Goal: Task Accomplishment & Management: Manage account settings

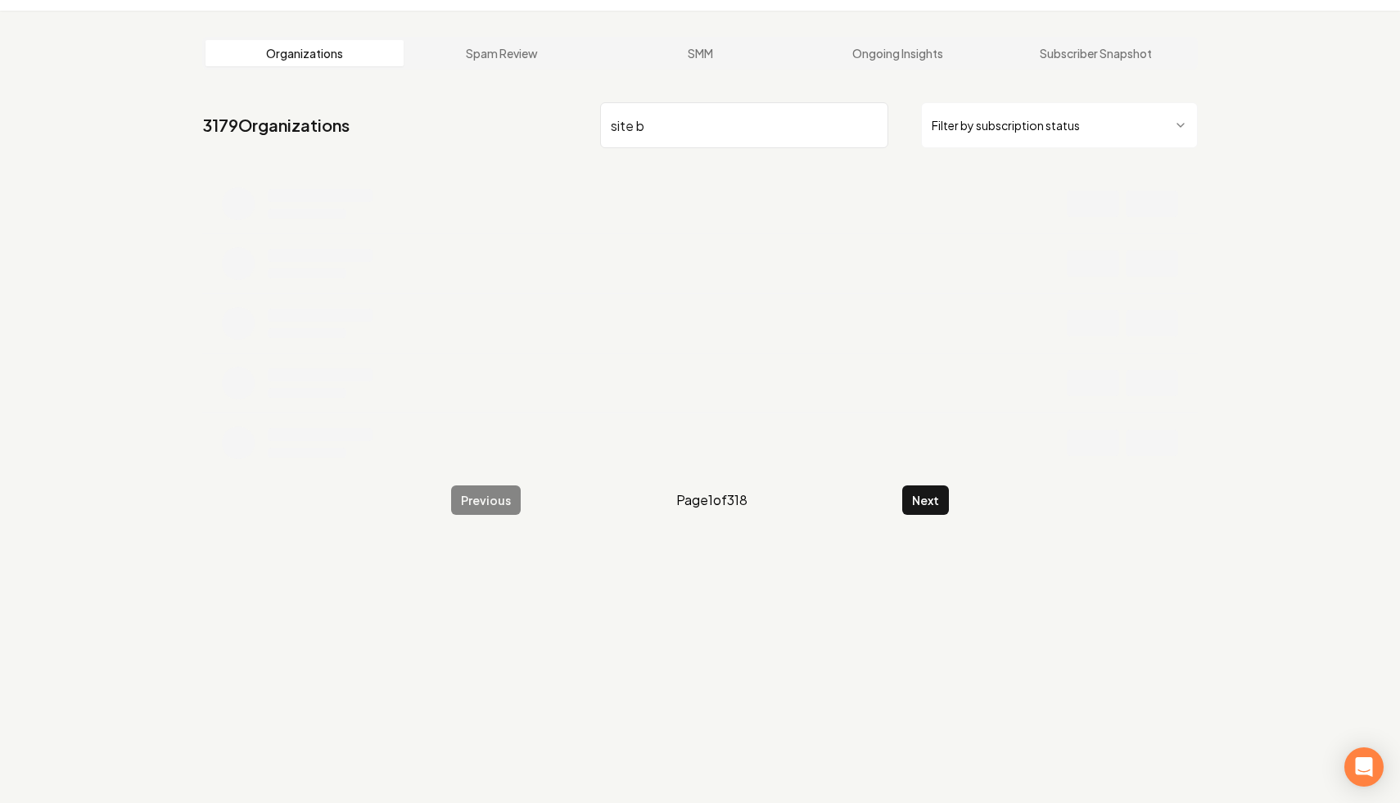
scroll to position [62, 0]
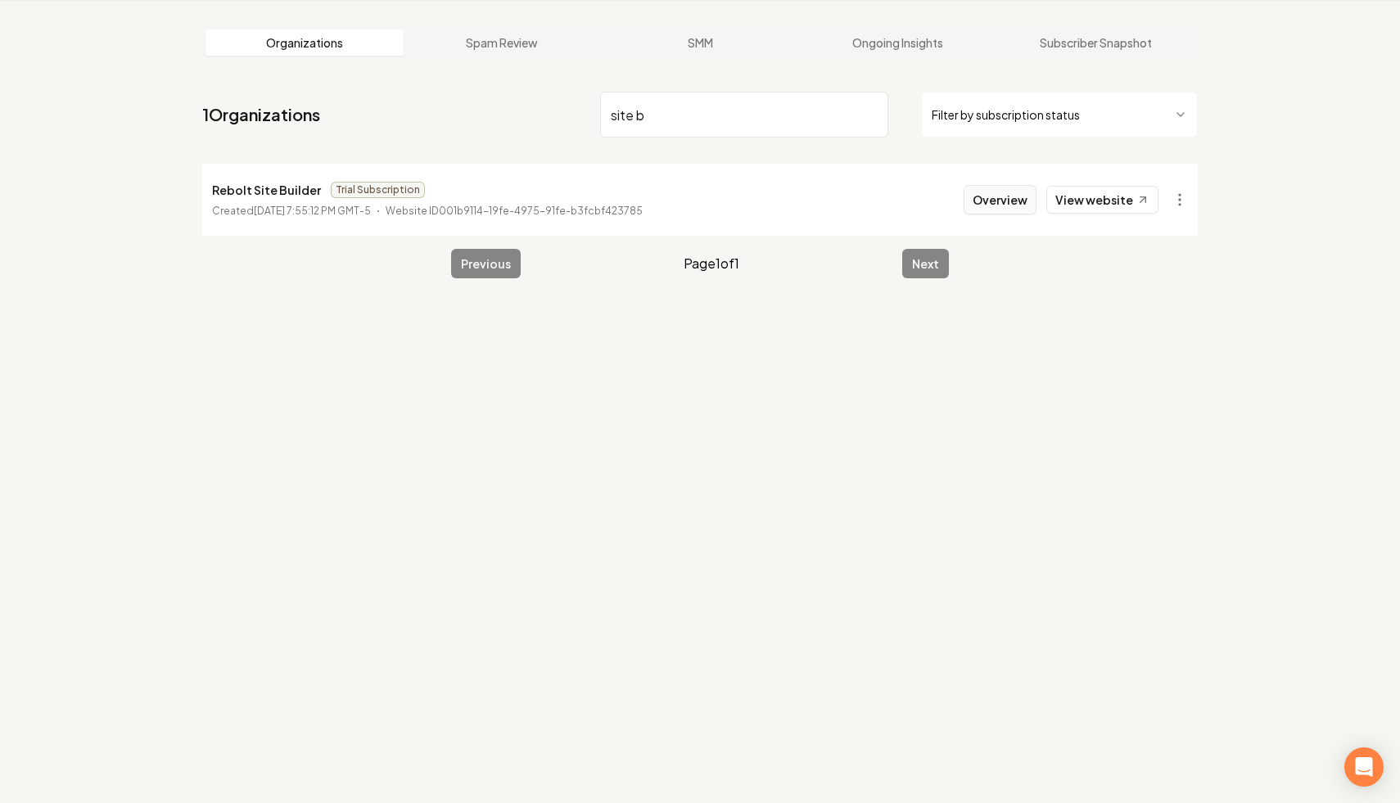
type input "site b"
click at [997, 205] on button "Overview" at bounding box center [1000, 199] width 73 height 29
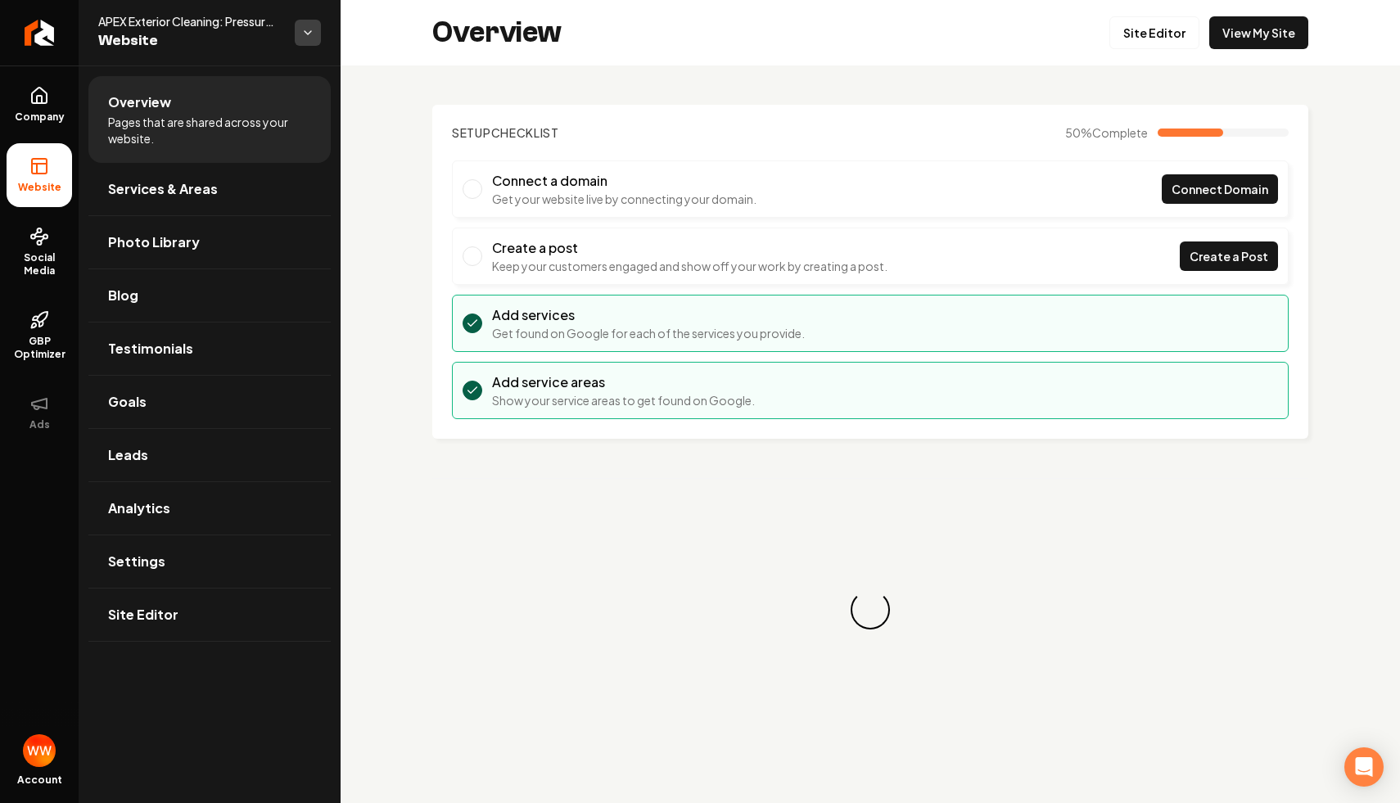
click at [304, 29] on html "Company Website Social Media GBP Optimizer Ads Account APEX Exterior Cleaning: …" at bounding box center [700, 401] width 1400 height 803
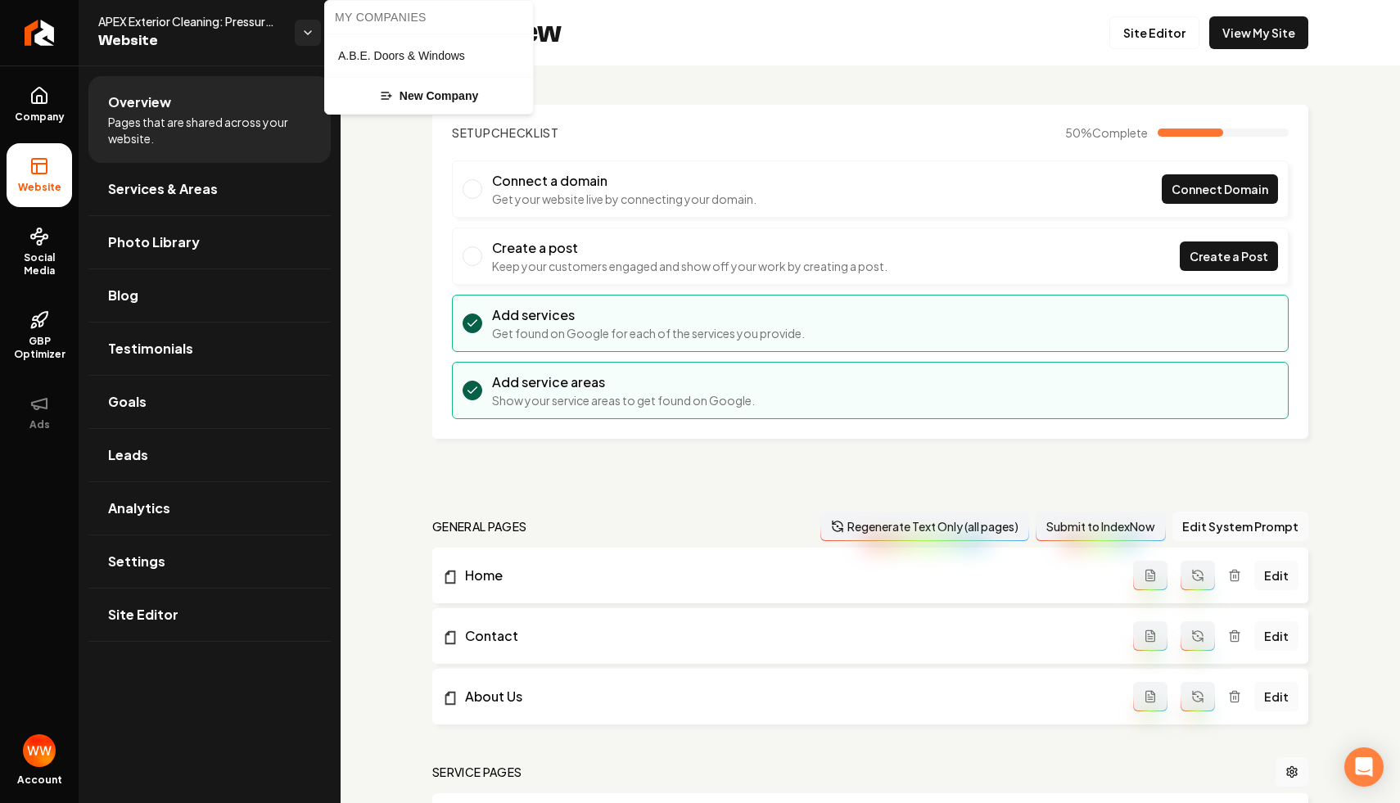
click at [385, 232] on html "Company Website Social Media GBP Optimizer Ads Account APEX Exterior Cleaning: …" at bounding box center [700, 401] width 1400 height 803
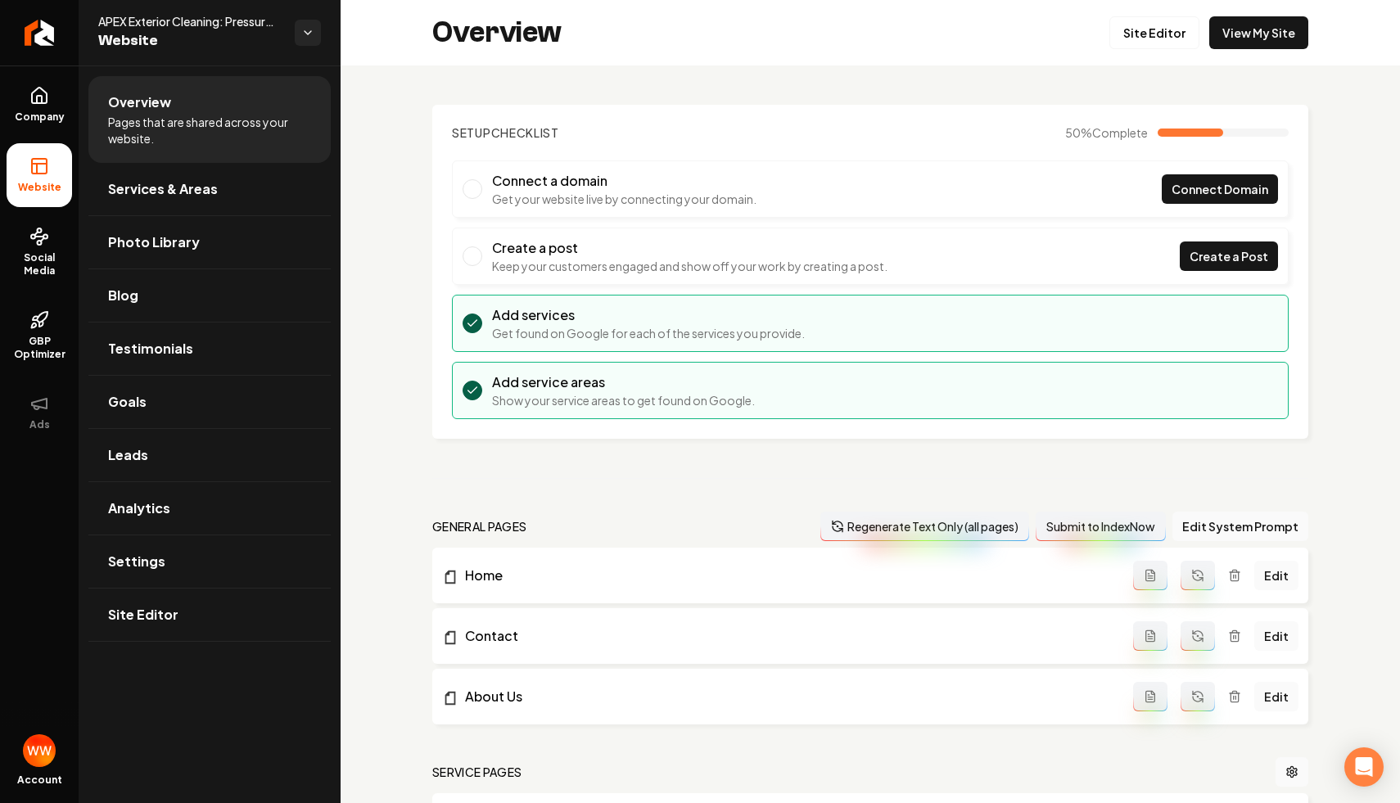
click at [375, 147] on div "Setup Checklist 50 % Complete Connect a domain Get your website live by connect…" at bounding box center [870, 718] width 1059 height 1306
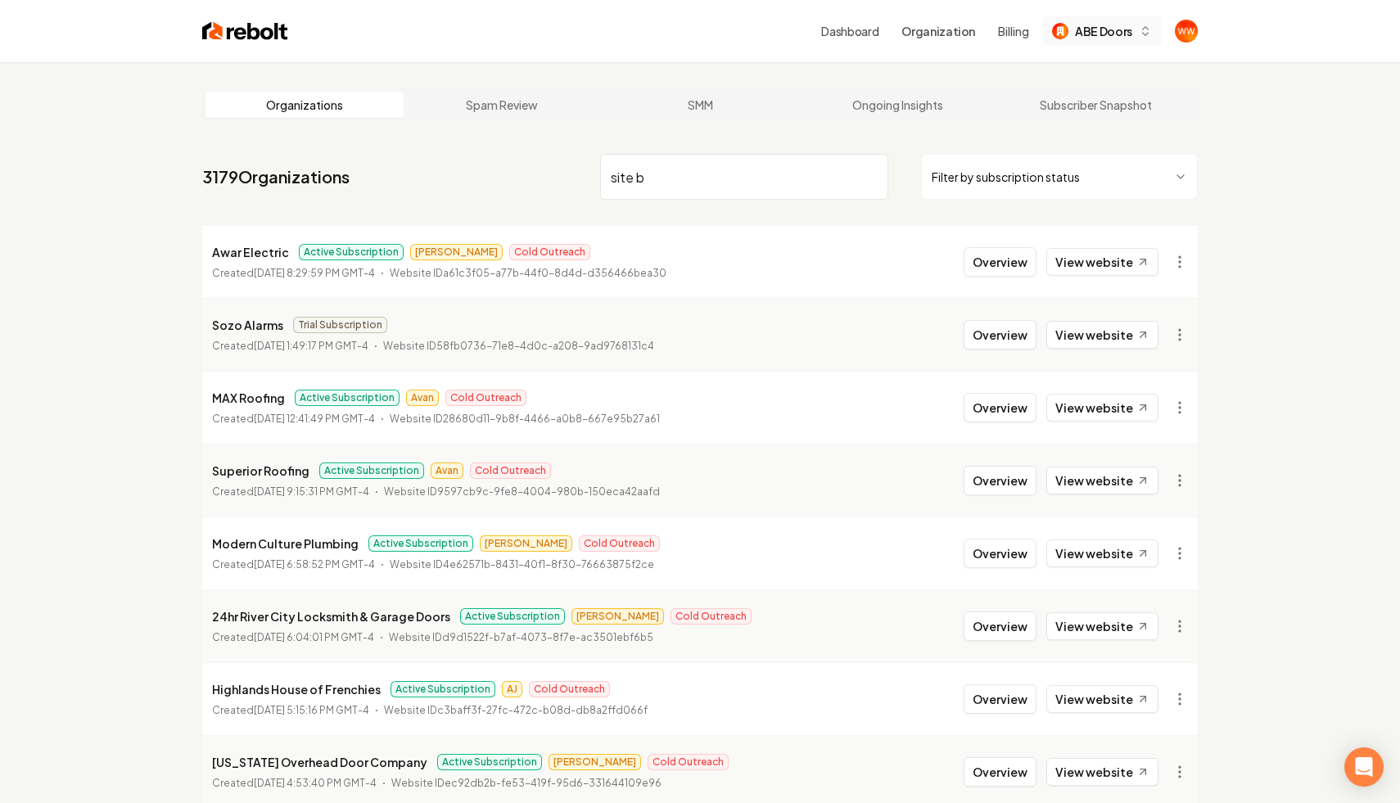
click at [1110, 26] on span "ABE Doors" at bounding box center [1103, 31] width 57 height 17
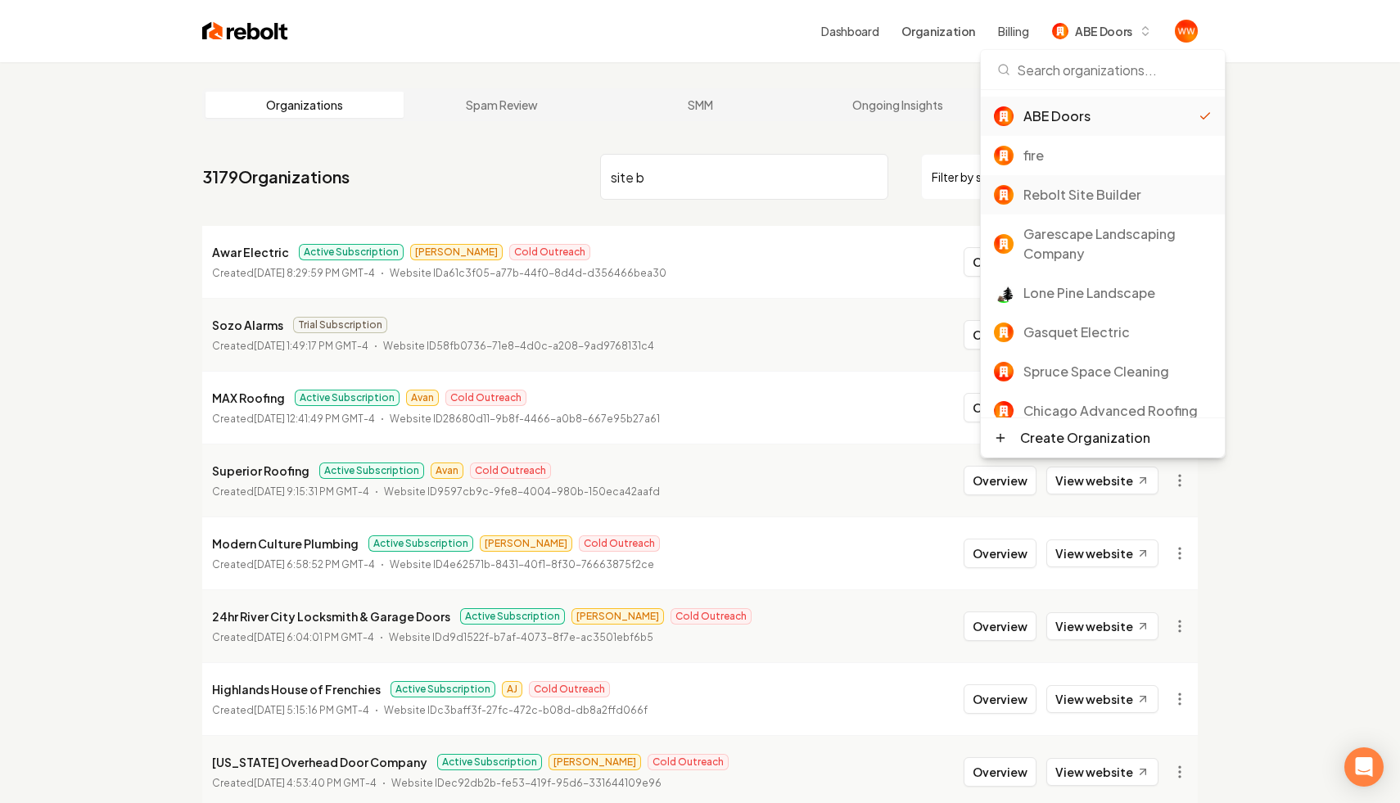
click at [1092, 194] on div "Rebolt Site Builder" at bounding box center [1117, 195] width 188 height 20
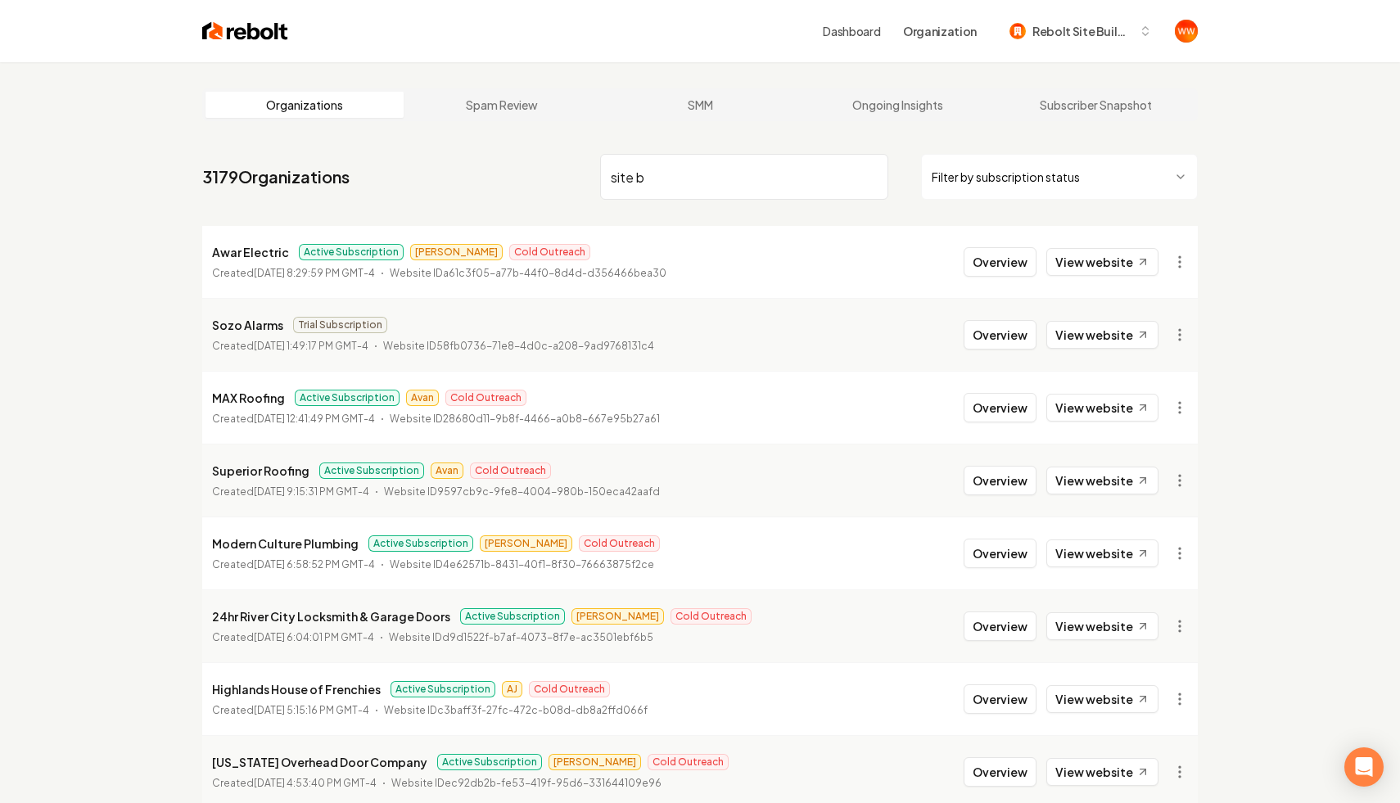
click at [863, 36] on link "Dashboard" at bounding box center [851, 31] width 57 height 16
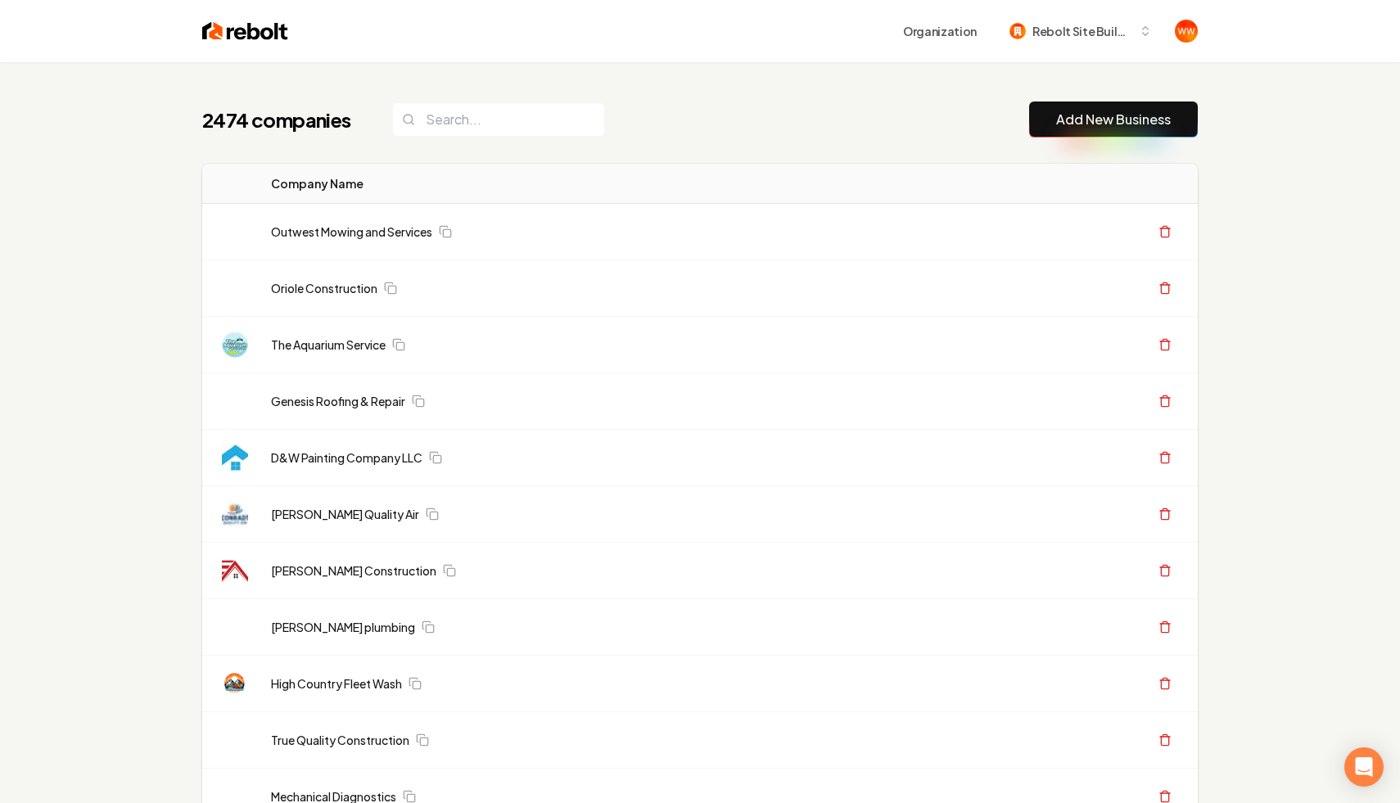
scroll to position [107894, 0]
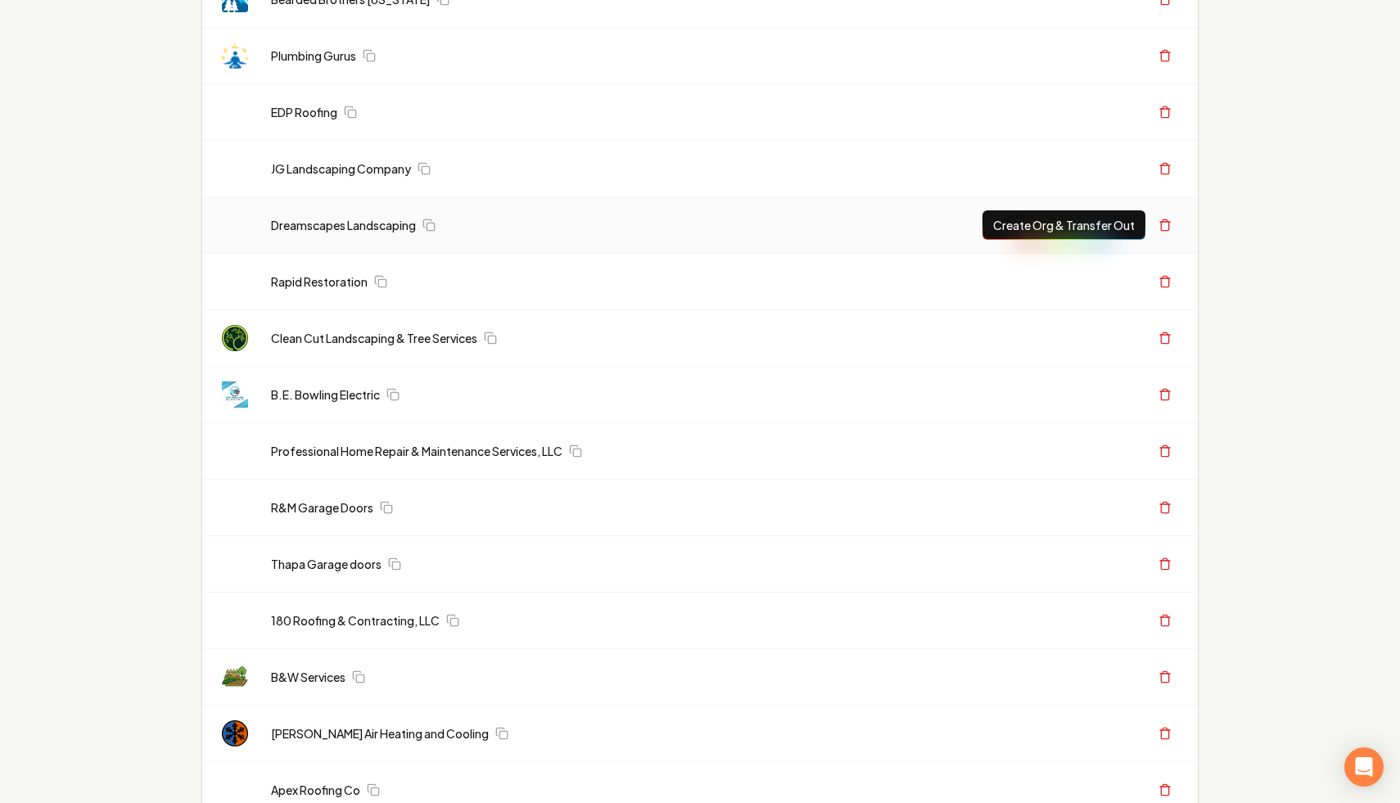
click at [350, 393] on link "B.E. Bowling Electric" at bounding box center [325, 394] width 109 height 16
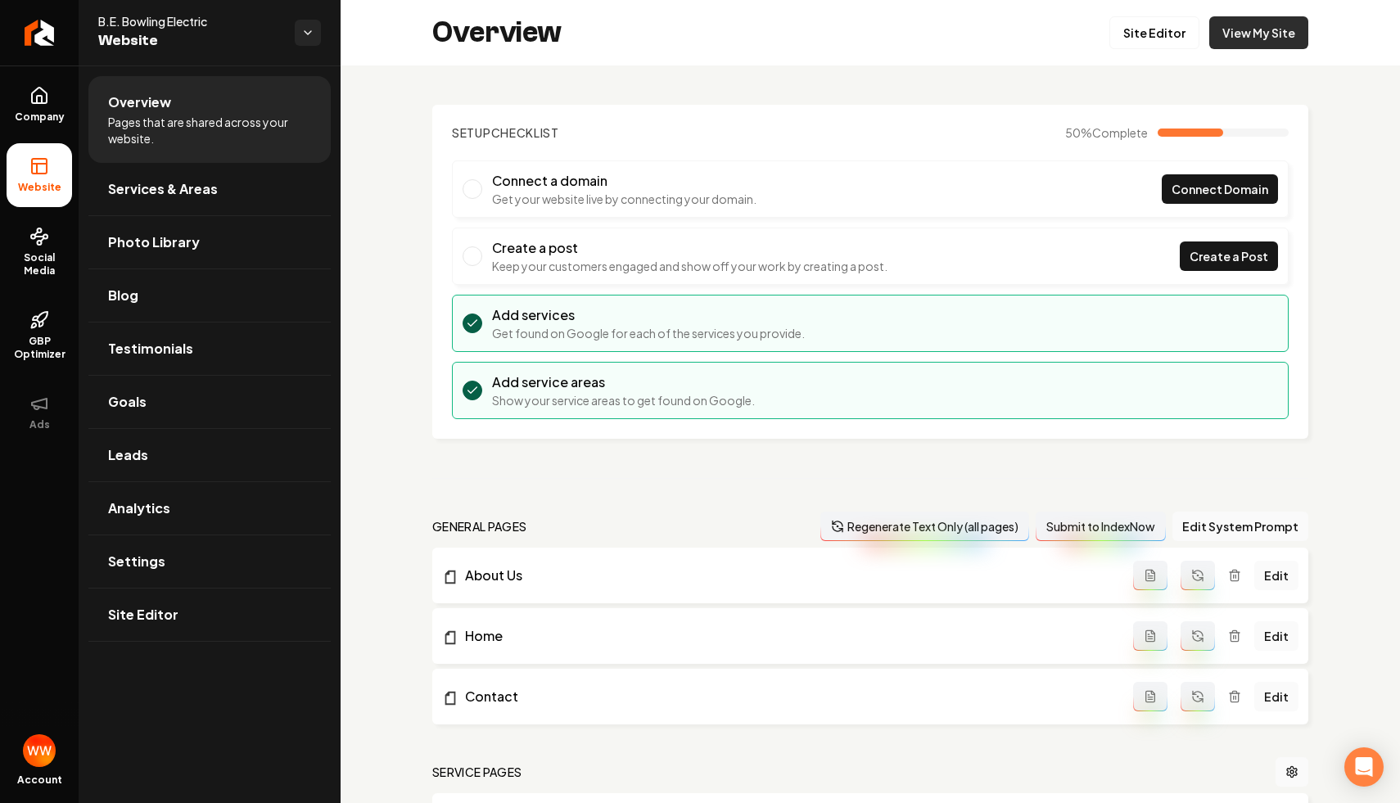
click at [1280, 25] on link "View My Site" at bounding box center [1258, 32] width 99 height 33
click at [55, 115] on span "Company" at bounding box center [39, 117] width 63 height 13
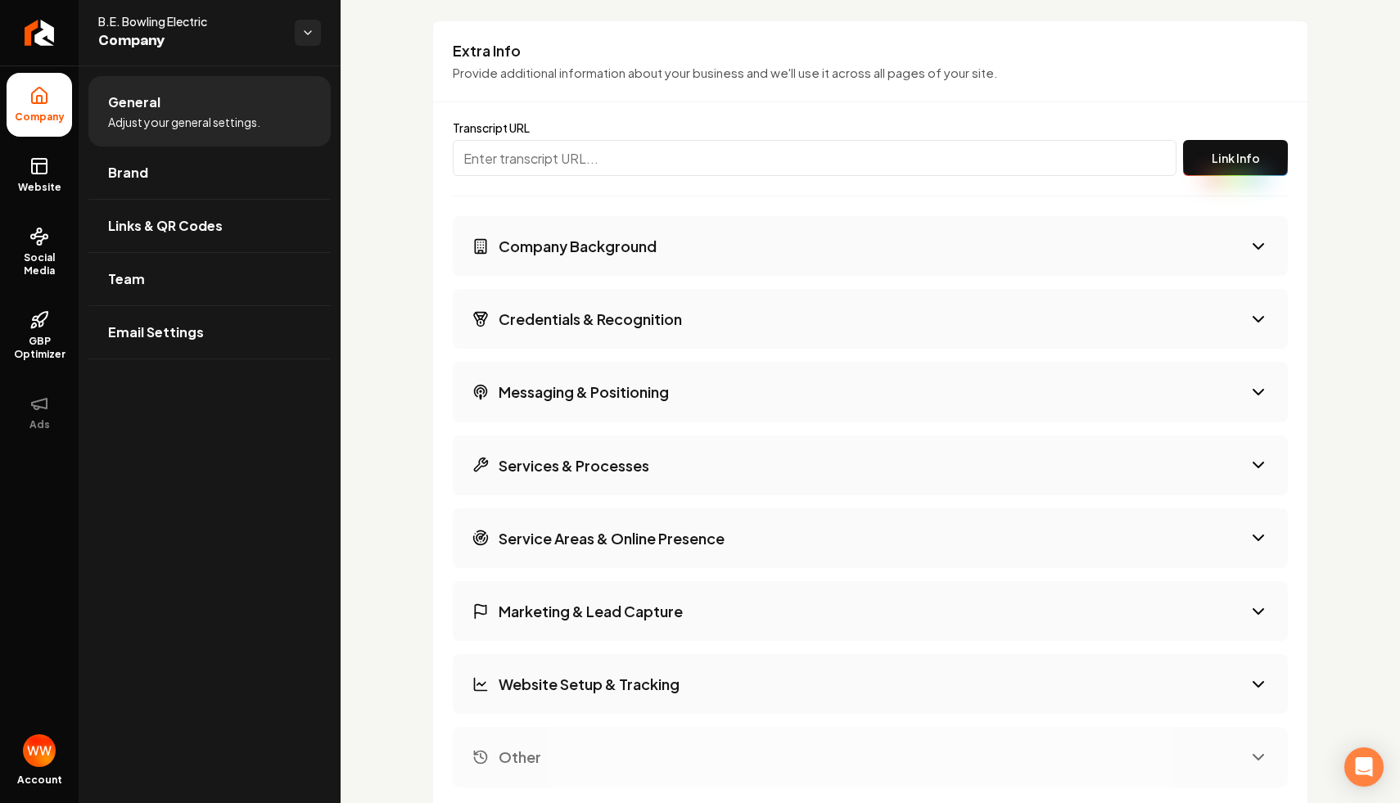
scroll to position [2629, 0]
click at [606, 227] on button "Company Background" at bounding box center [870, 245] width 835 height 60
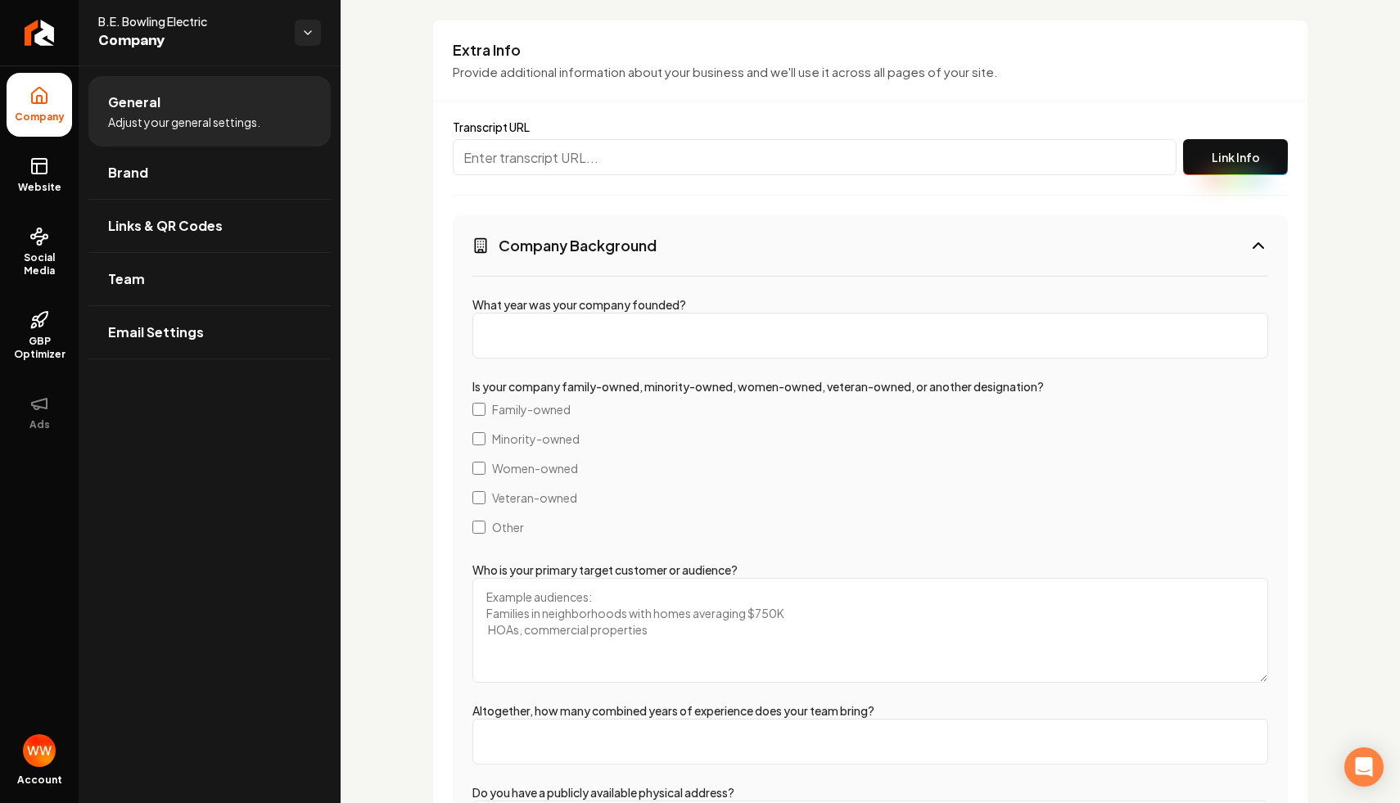
click at [637, 341] on input "What year was your company founded?" at bounding box center [870, 336] width 796 height 46
type input "1989"
click at [518, 401] on span "Family-owned" at bounding box center [531, 409] width 79 height 16
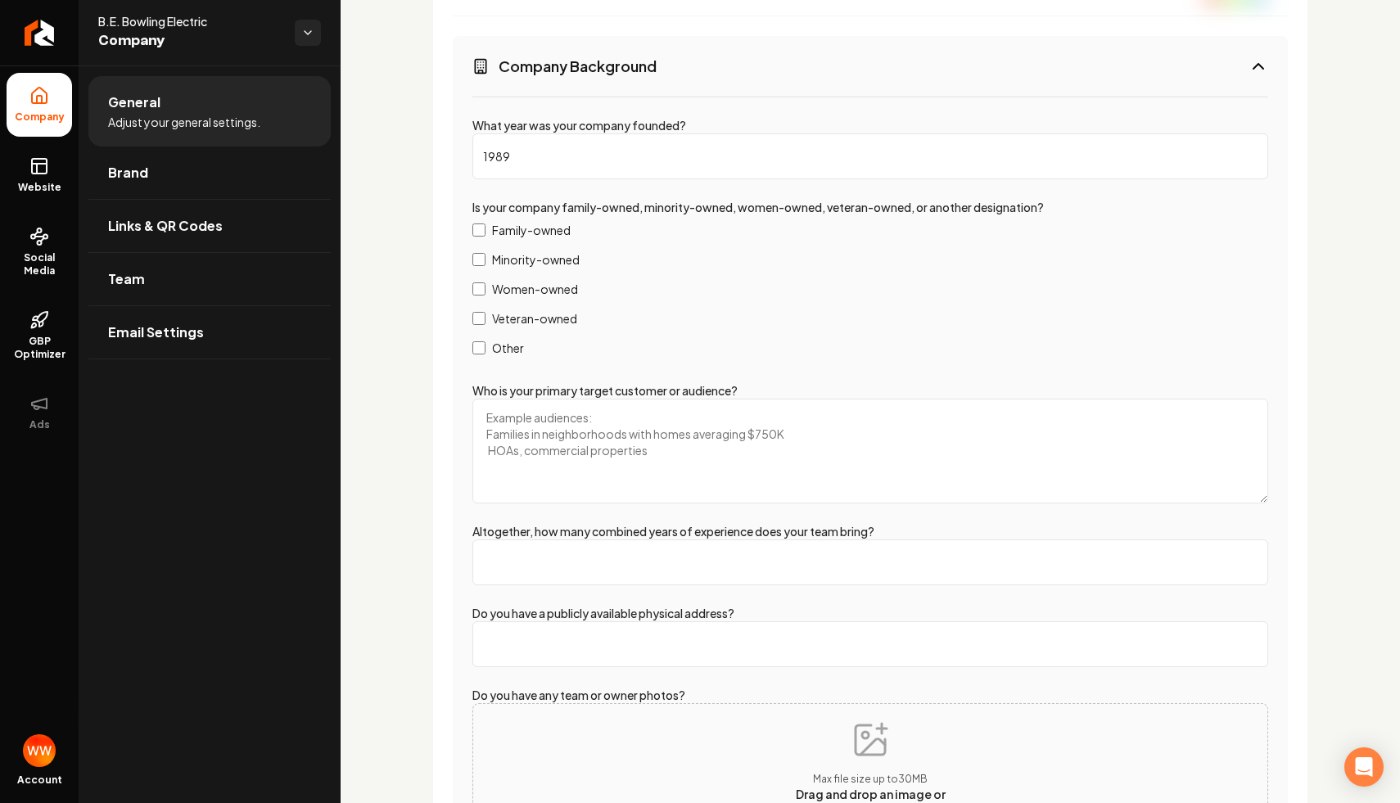
scroll to position [2840, 0]
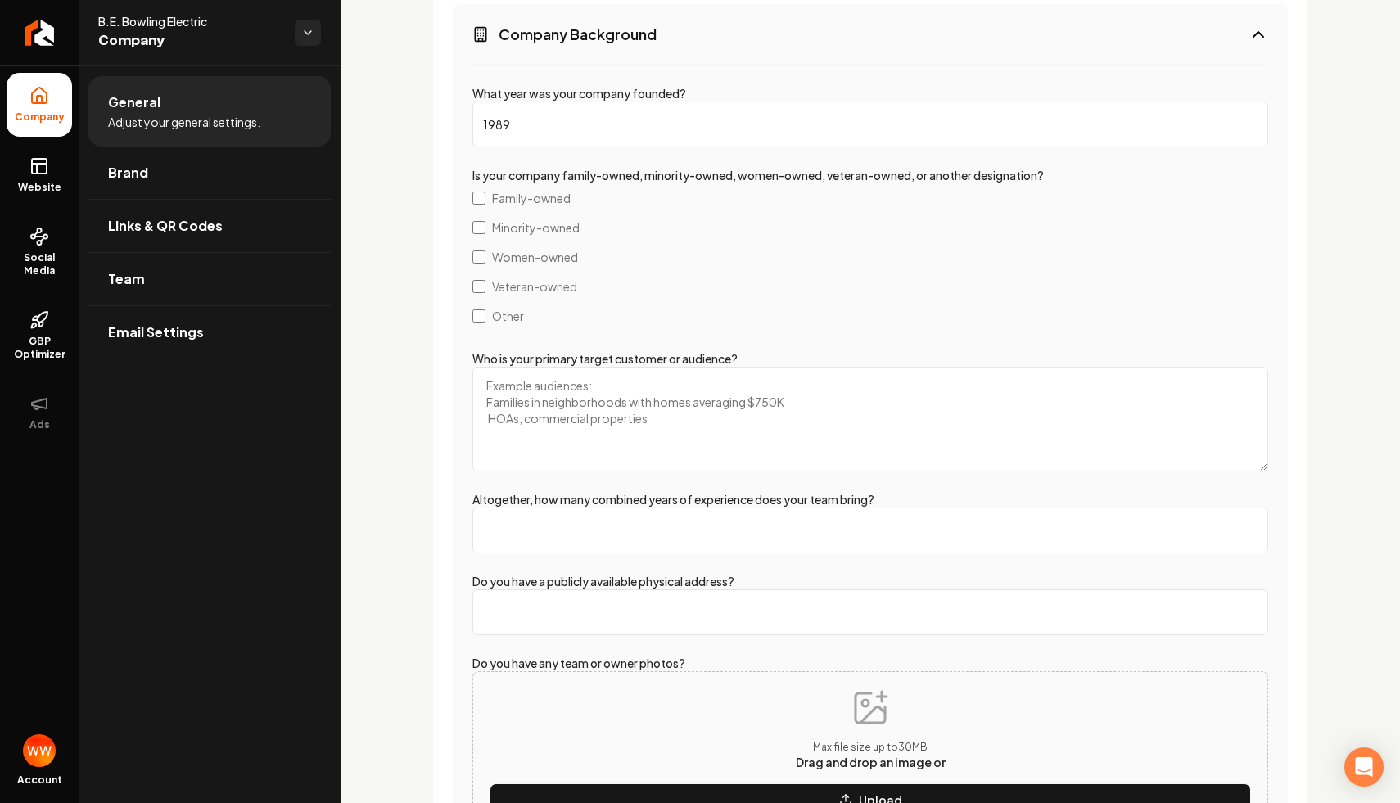
click at [624, 436] on textarea "Who is your primary target customer or audience?" at bounding box center [870, 419] width 796 height 105
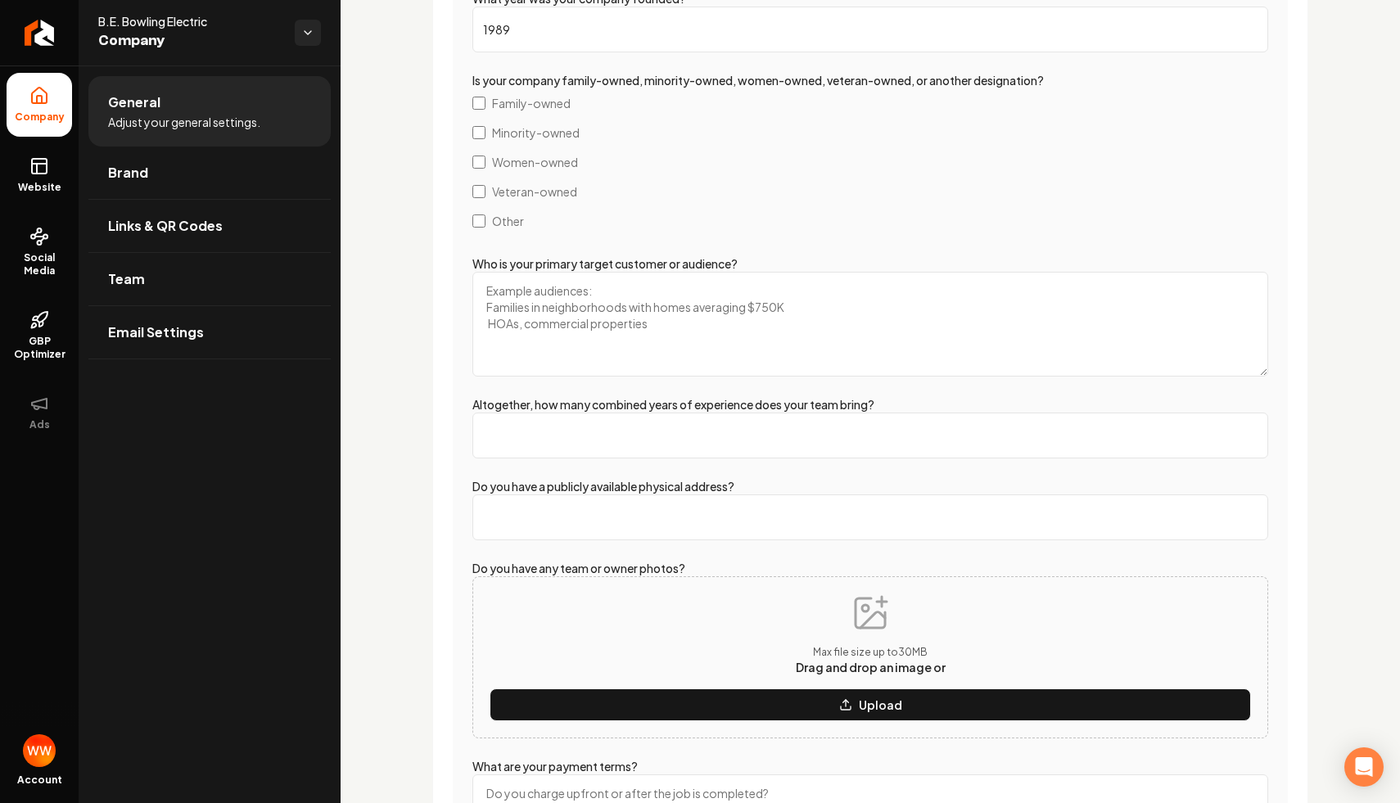
scroll to position [3063, 0]
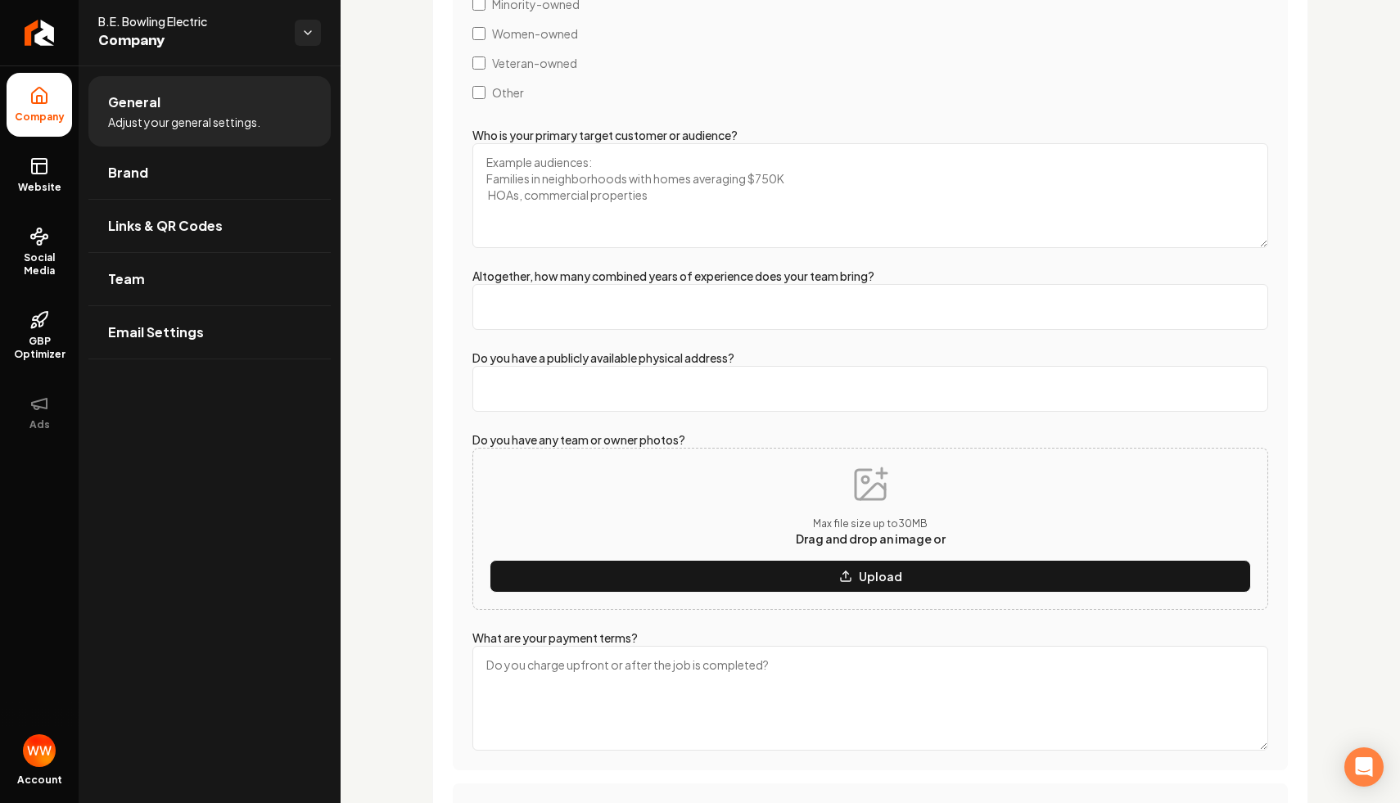
click at [697, 317] on input "Altogether, how many combined years of experience does your team bring?" at bounding box center [870, 307] width 796 height 46
type input "30"
click at [689, 390] on input "Do you have a publicly available physical address?" at bounding box center [870, 389] width 796 height 46
click at [730, 333] on div "What year was your company founded? 1989 Is your company family-owned, minority…" at bounding box center [870, 305] width 835 height 930
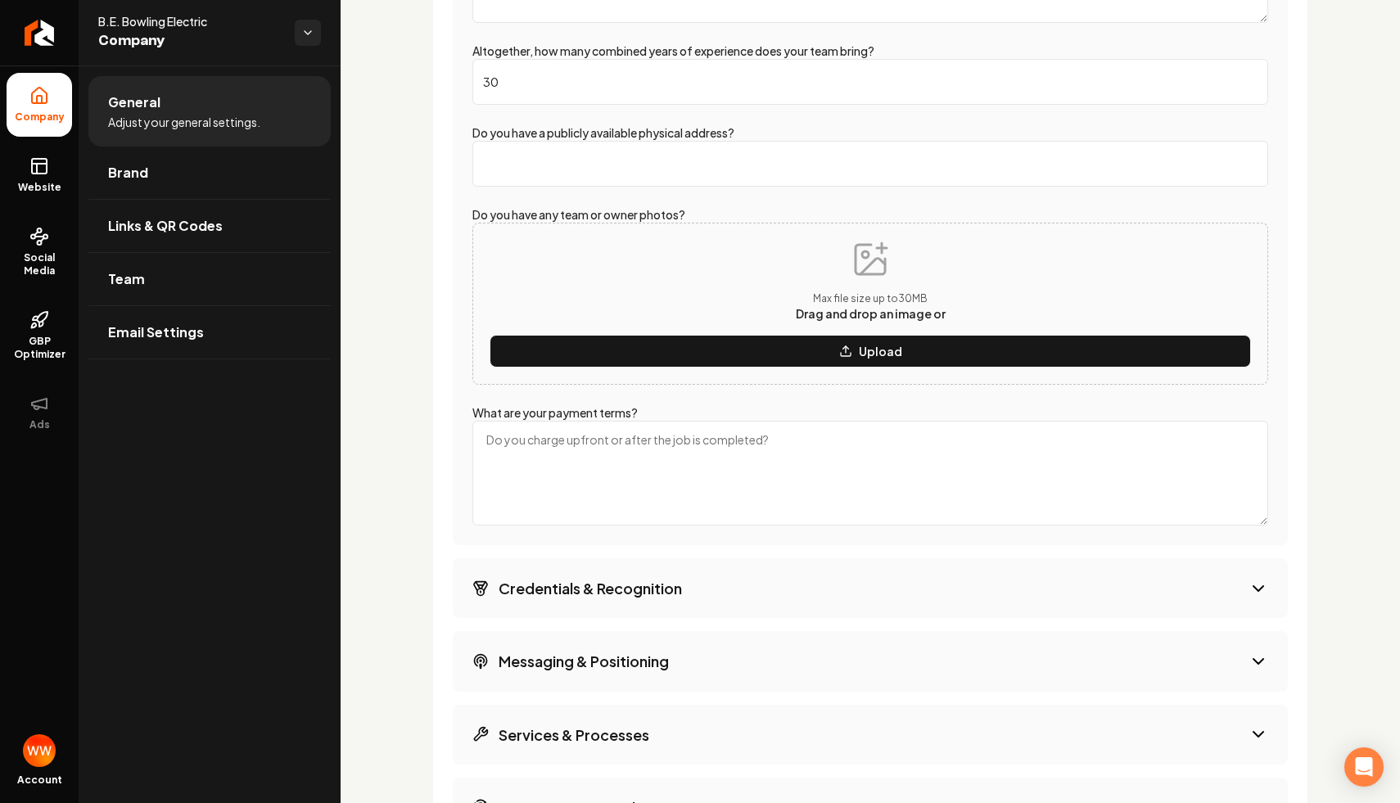
scroll to position [3292, 0]
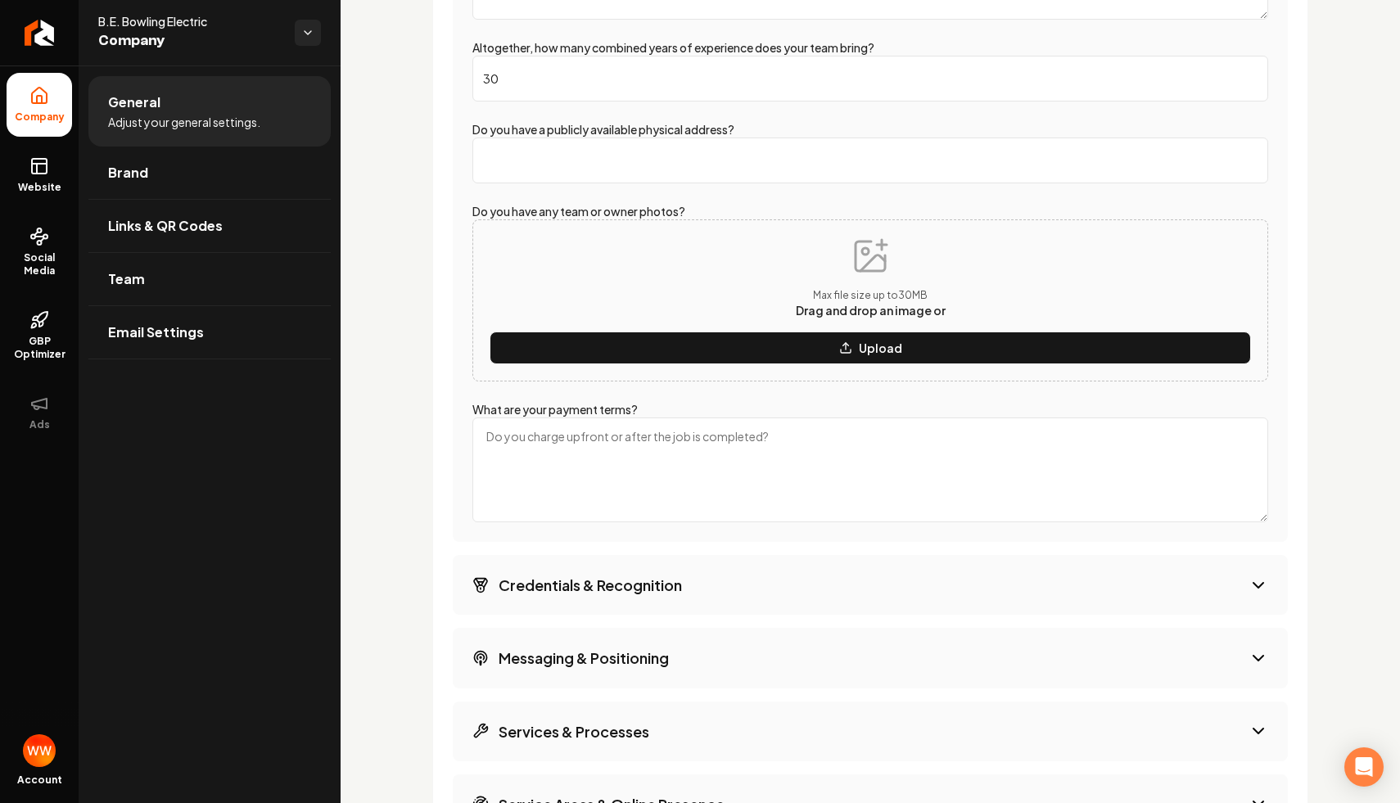
click at [669, 445] on textarea "What are your payment terms?" at bounding box center [870, 470] width 796 height 105
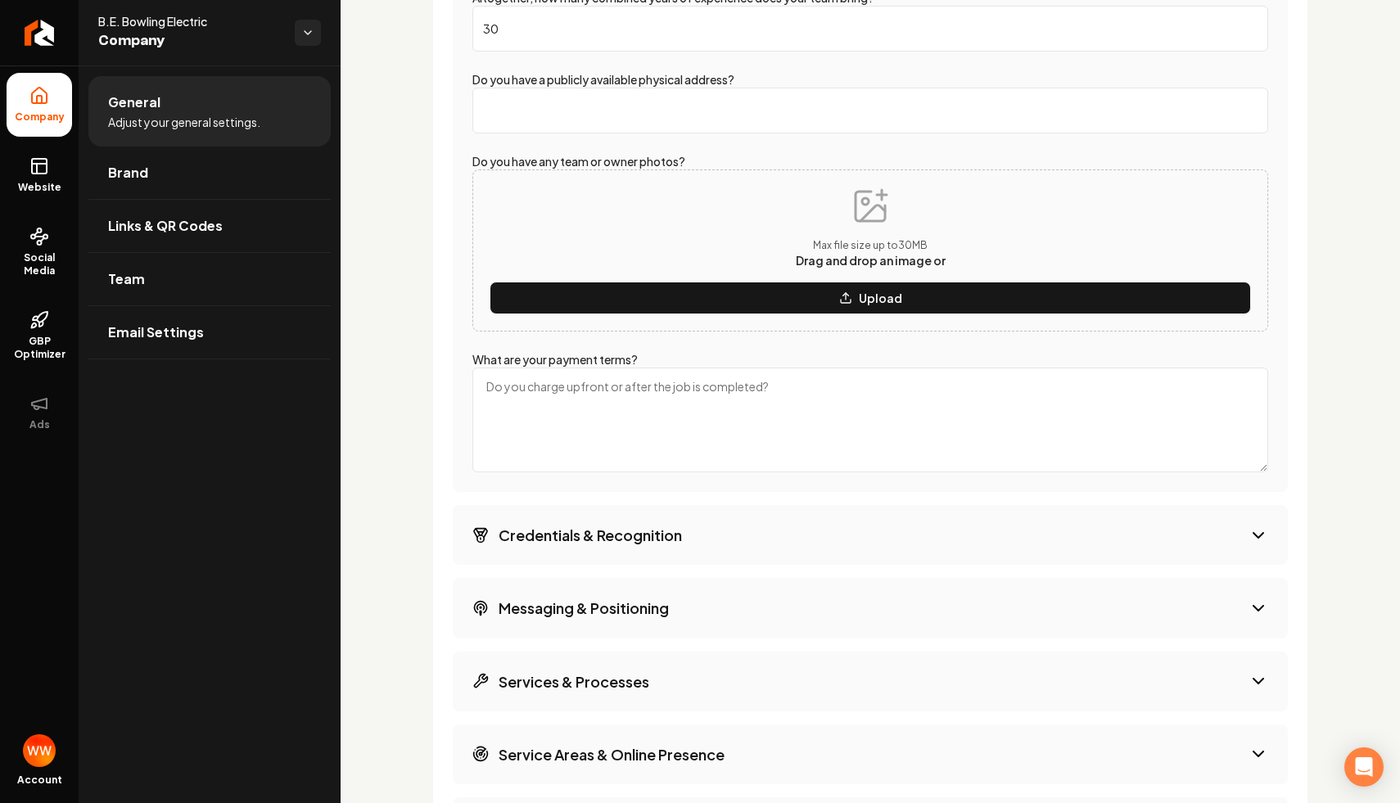
click at [695, 546] on button "Credentials & Recognition" at bounding box center [870, 535] width 835 height 60
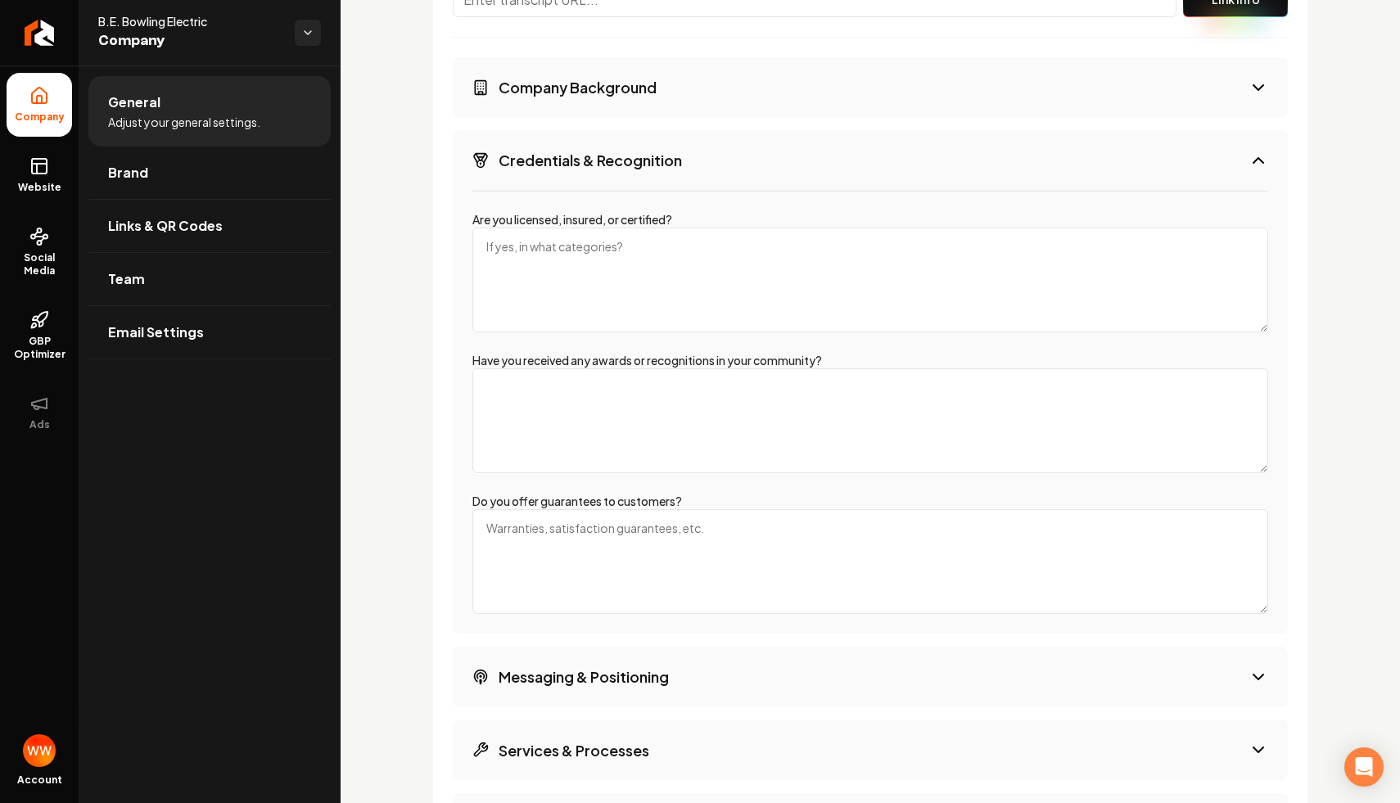
click at [680, 287] on textarea "Are you licensed, insured, or certified?" at bounding box center [870, 280] width 796 height 105
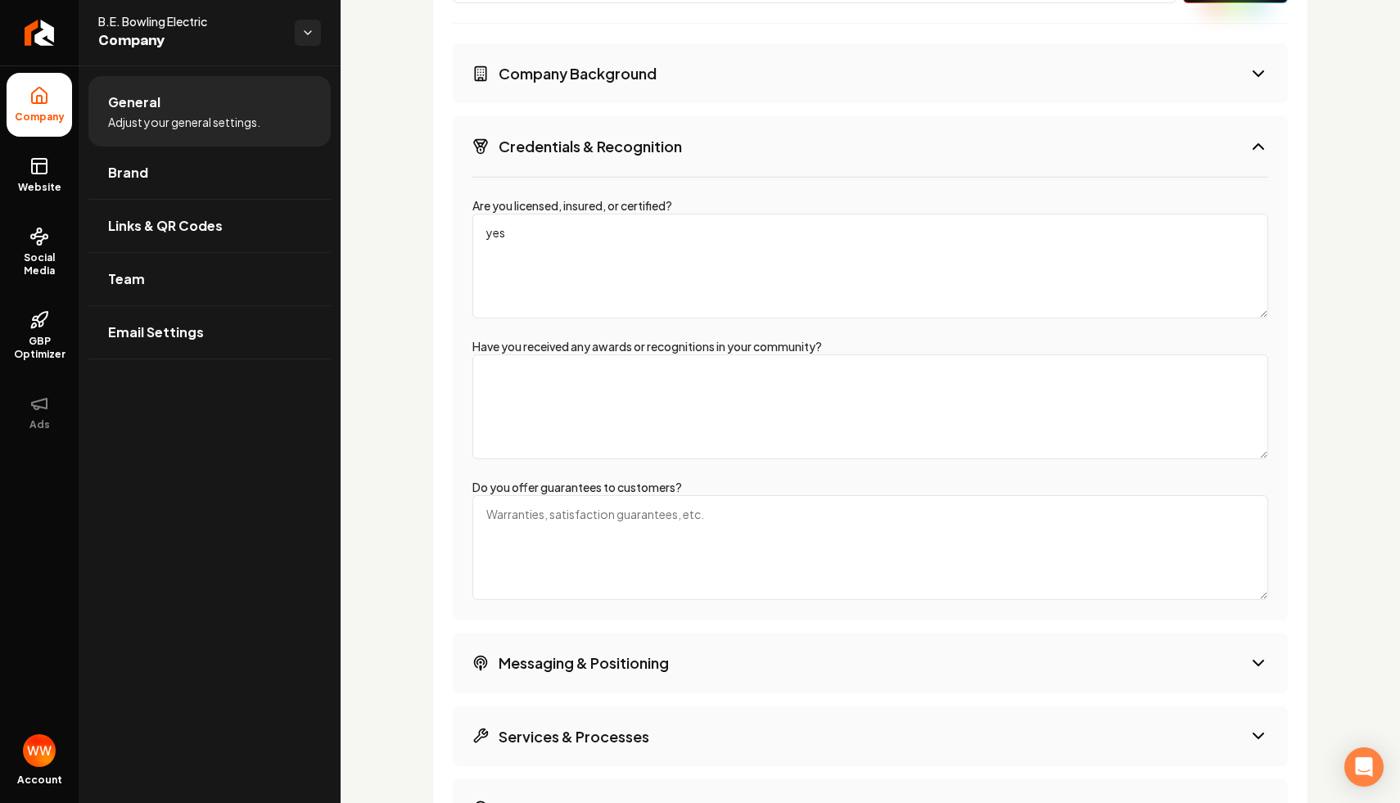
scroll to position [2821, 0]
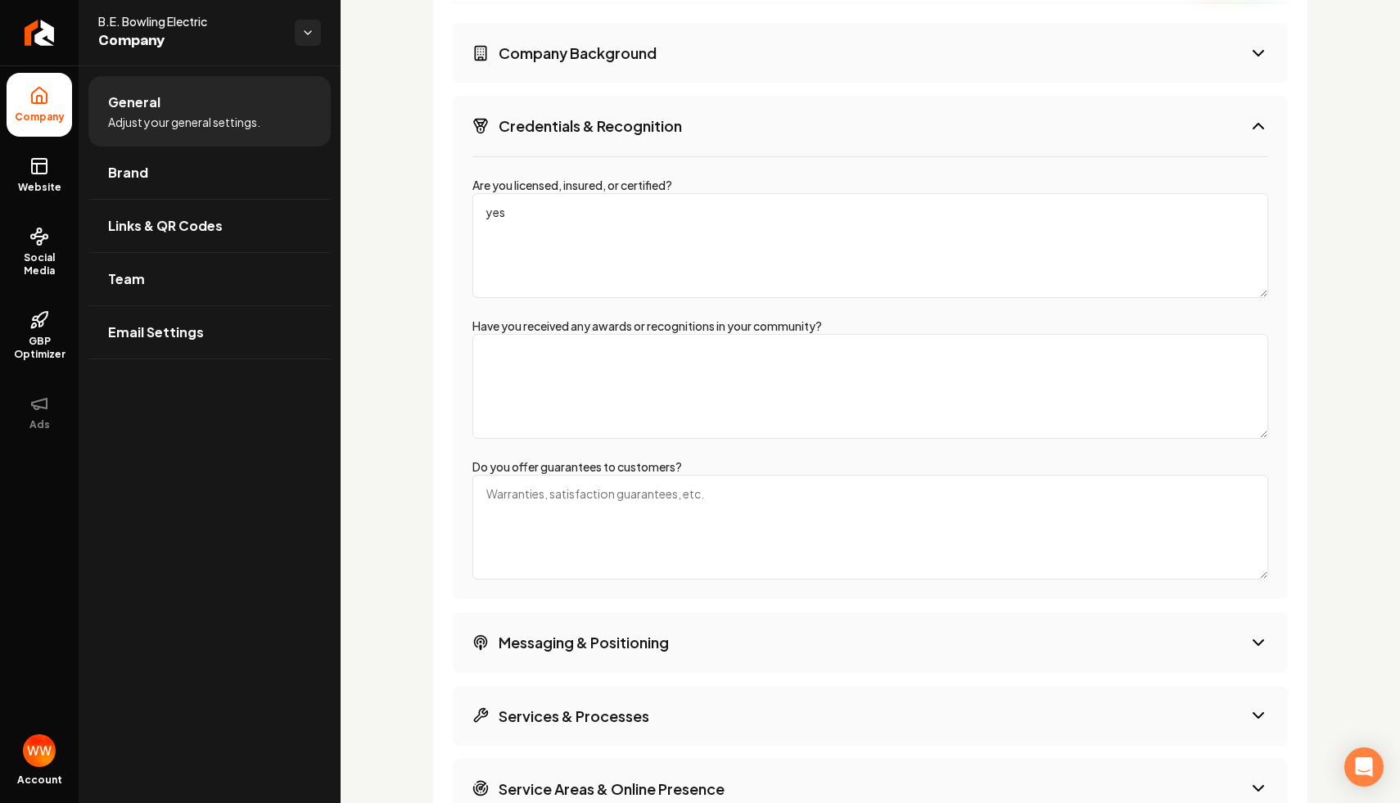
type textarea "yes"
click at [642, 364] on textarea "Have you received any awards or recognitions in your community?" at bounding box center [870, 386] width 796 height 105
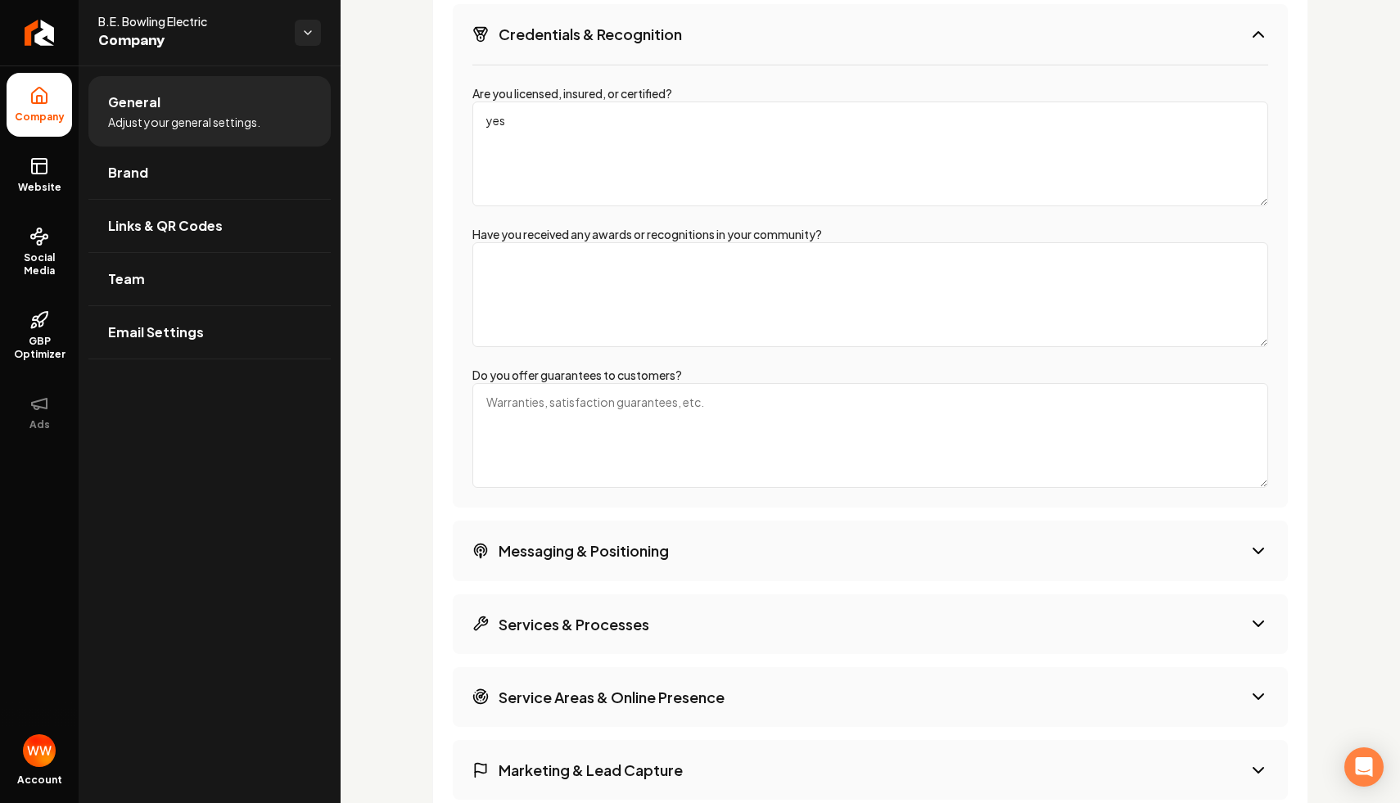
scroll to position [3007, 0]
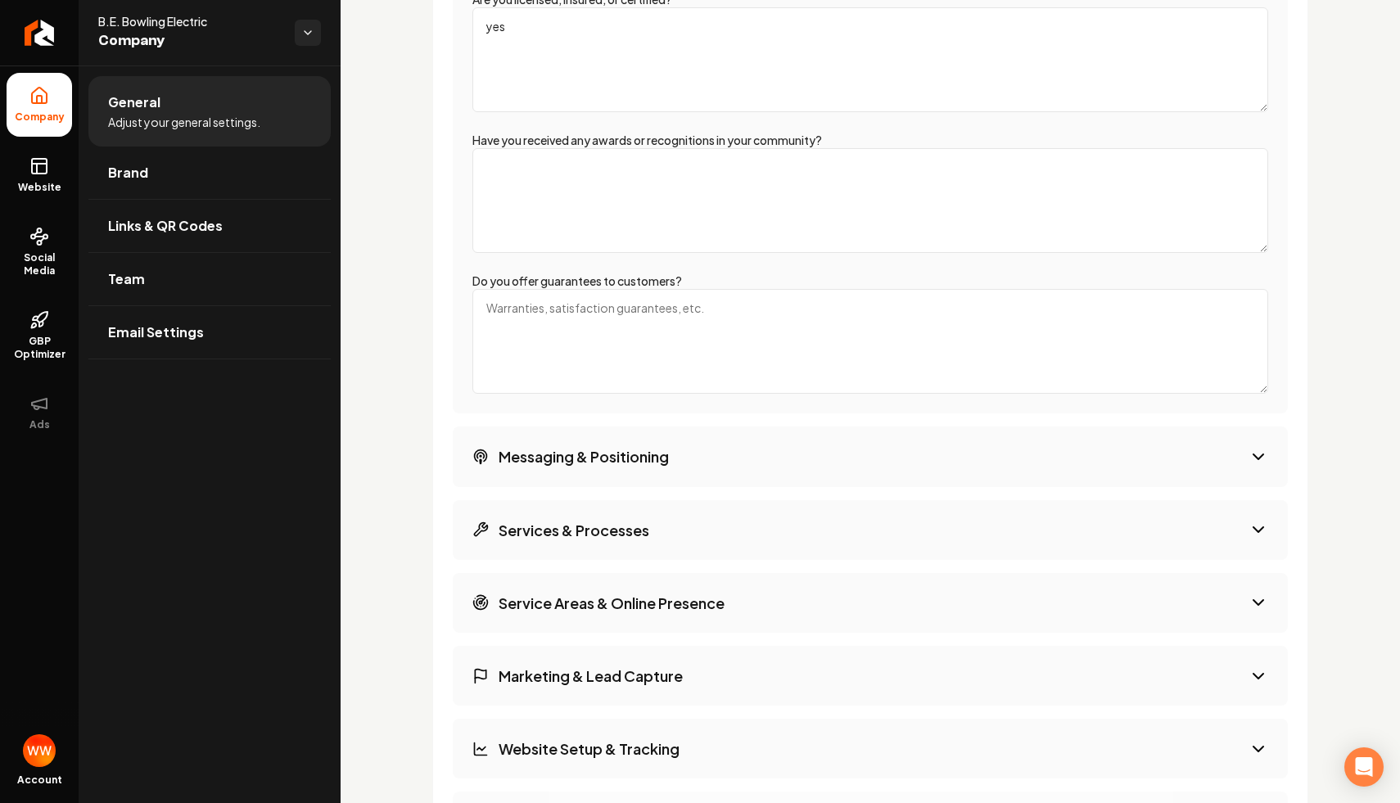
click at [673, 315] on textarea "Do you offer guarantees to customers?" at bounding box center [870, 341] width 796 height 105
type textarea "satisfaction guarant"
type textarea "12 month guarantee"
click at [699, 434] on button "Messaging & Positioning" at bounding box center [870, 457] width 835 height 60
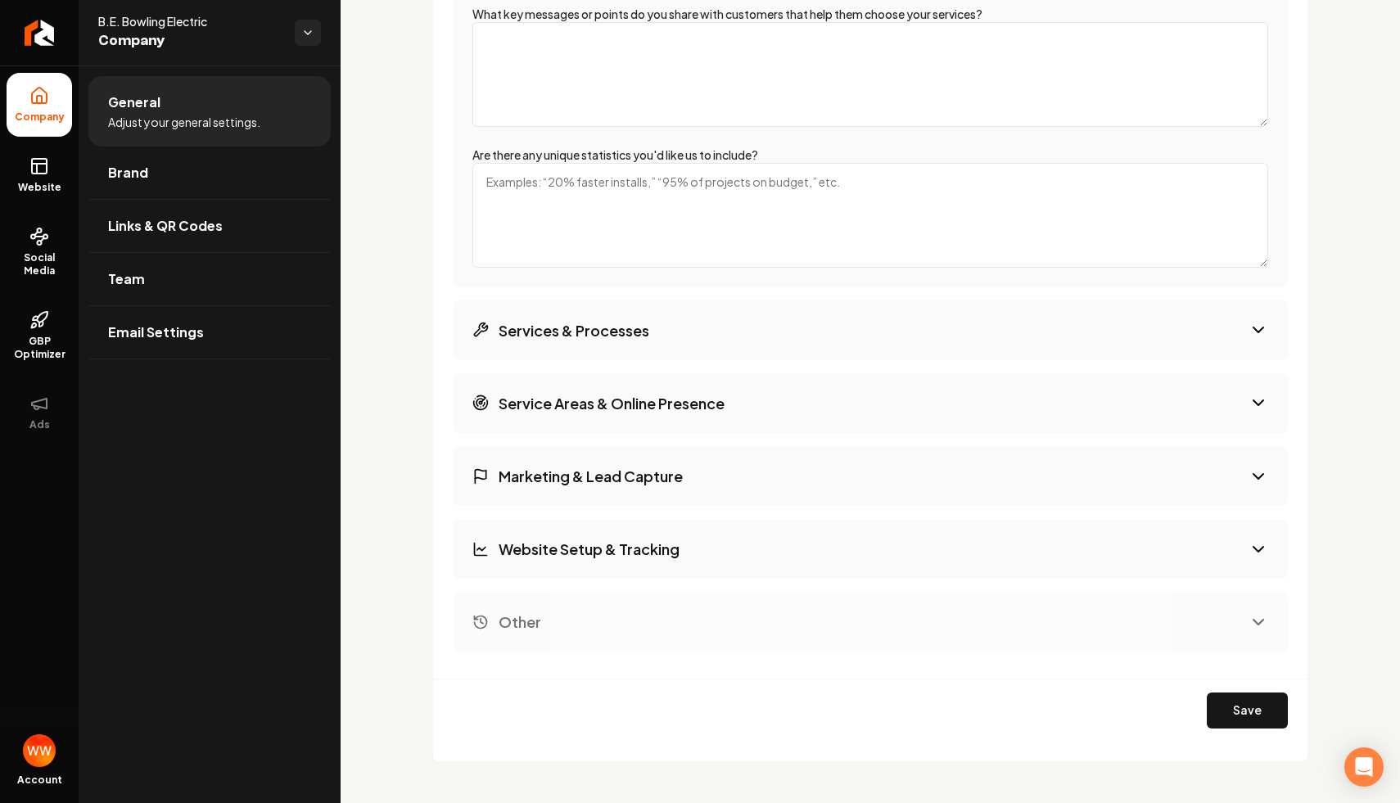
scroll to position [3230, 0]
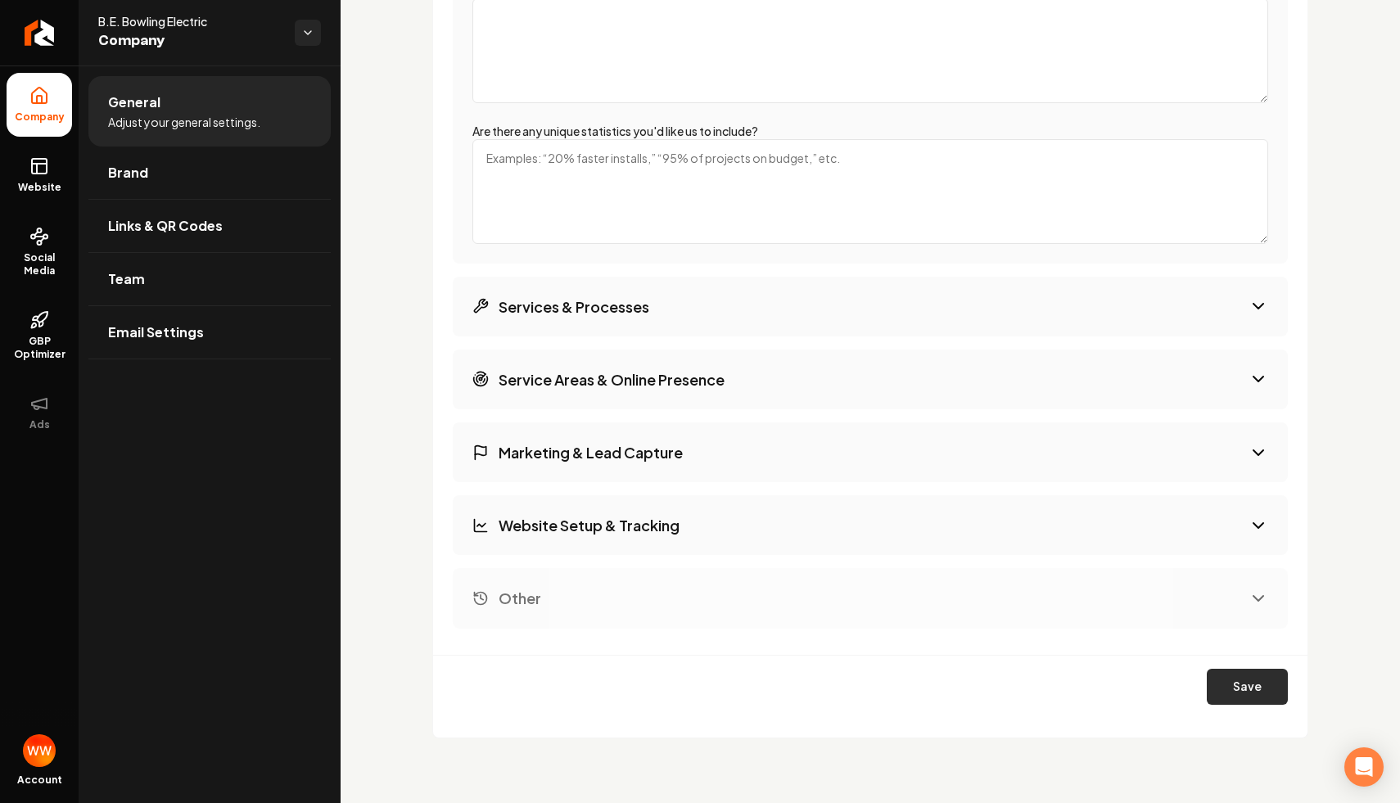
click at [1215, 698] on button "Save" at bounding box center [1247, 687] width 81 height 36
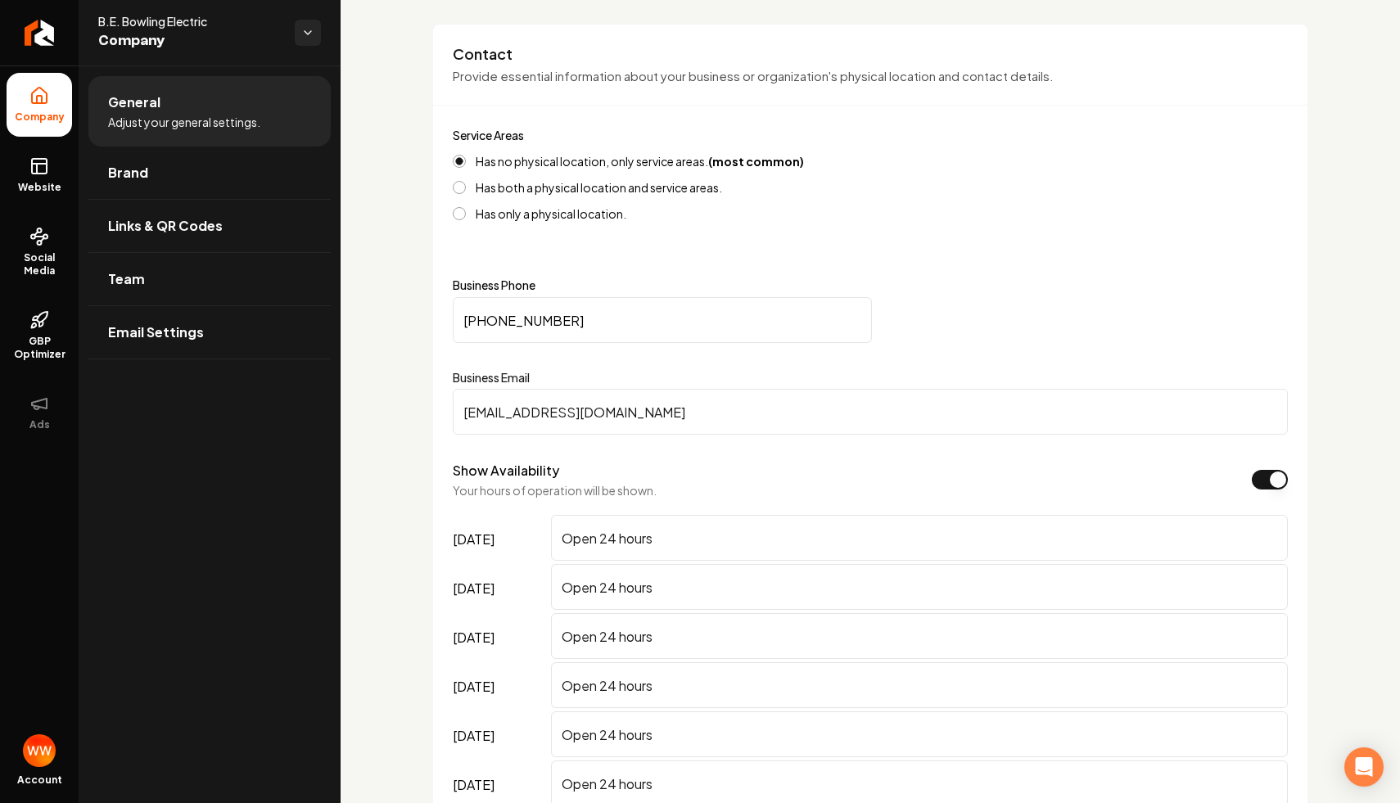
scroll to position [0, 0]
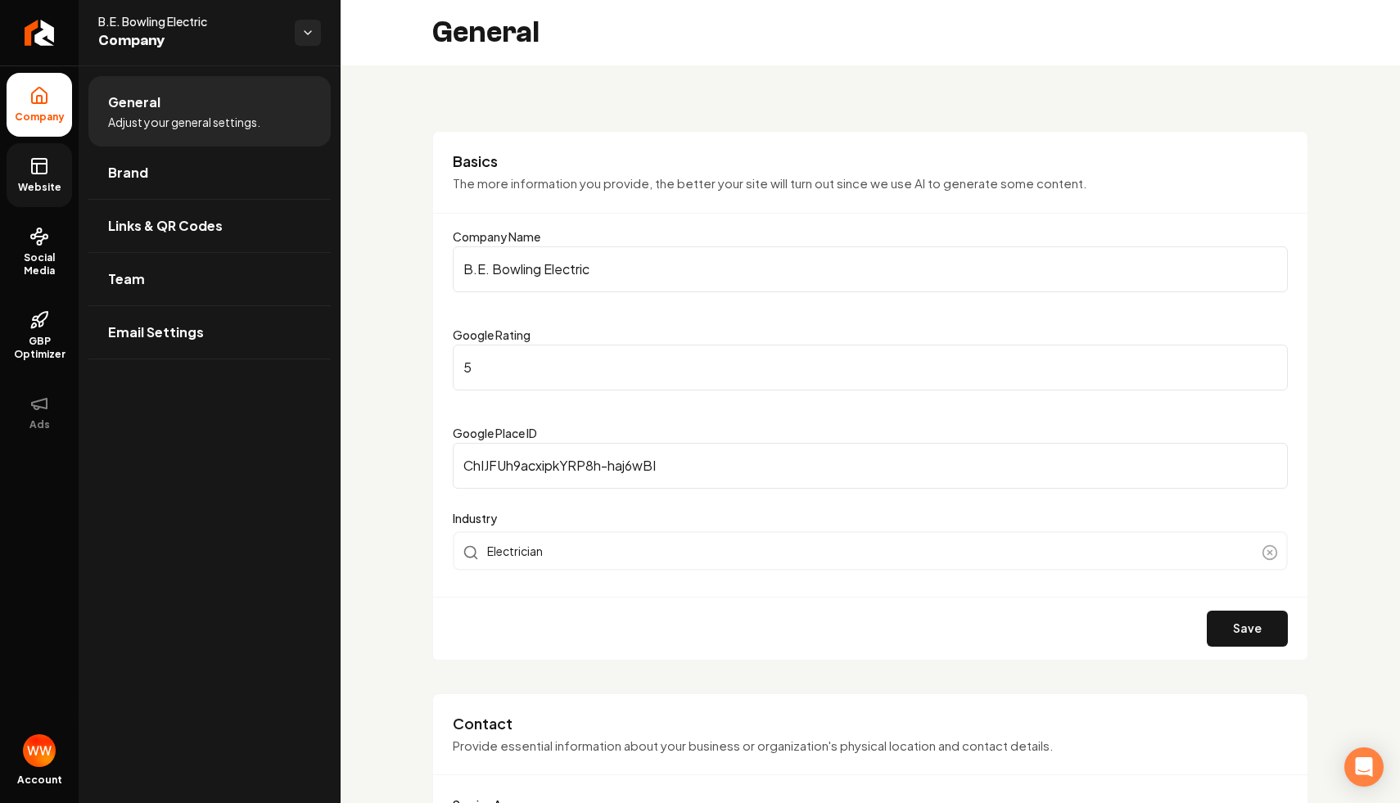
click at [32, 157] on icon at bounding box center [39, 166] width 20 height 20
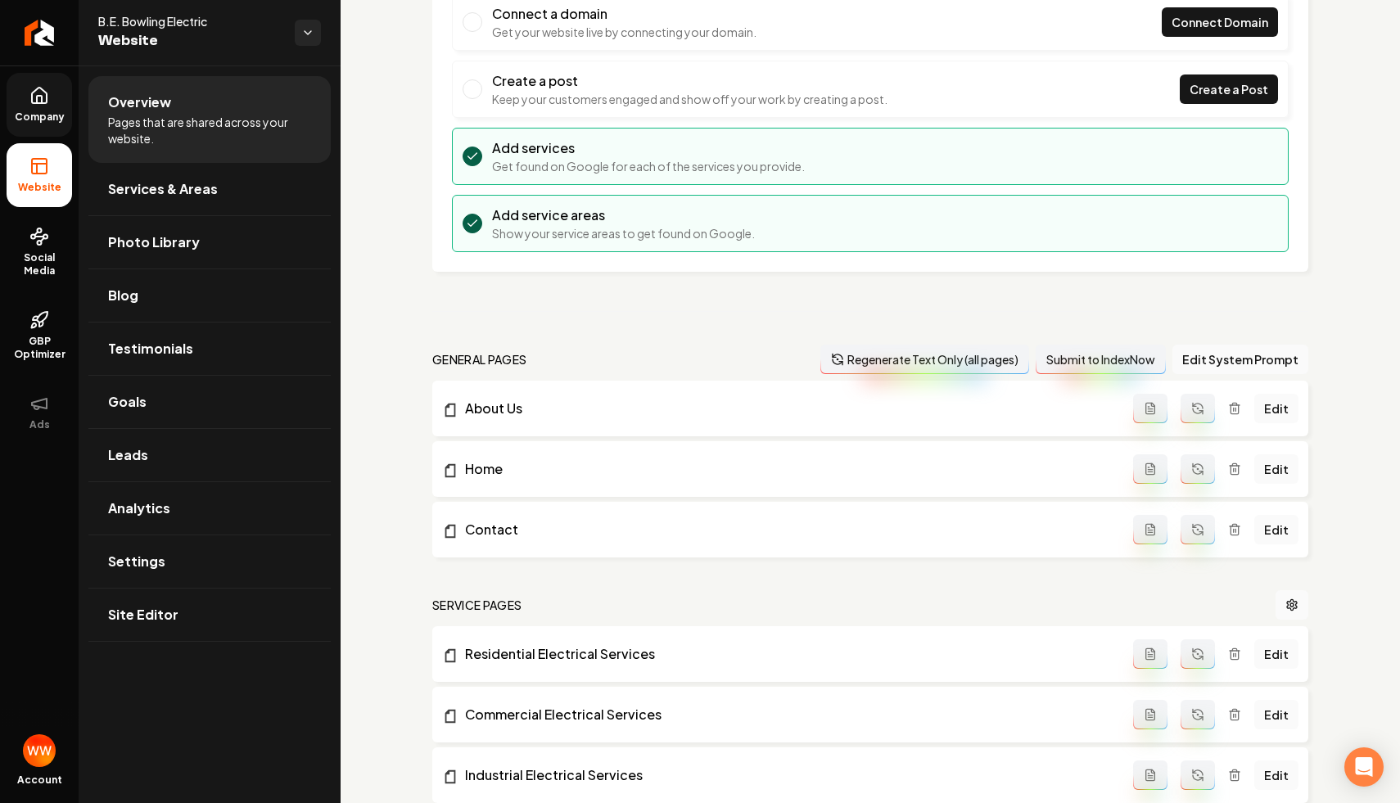
scroll to position [281, 0]
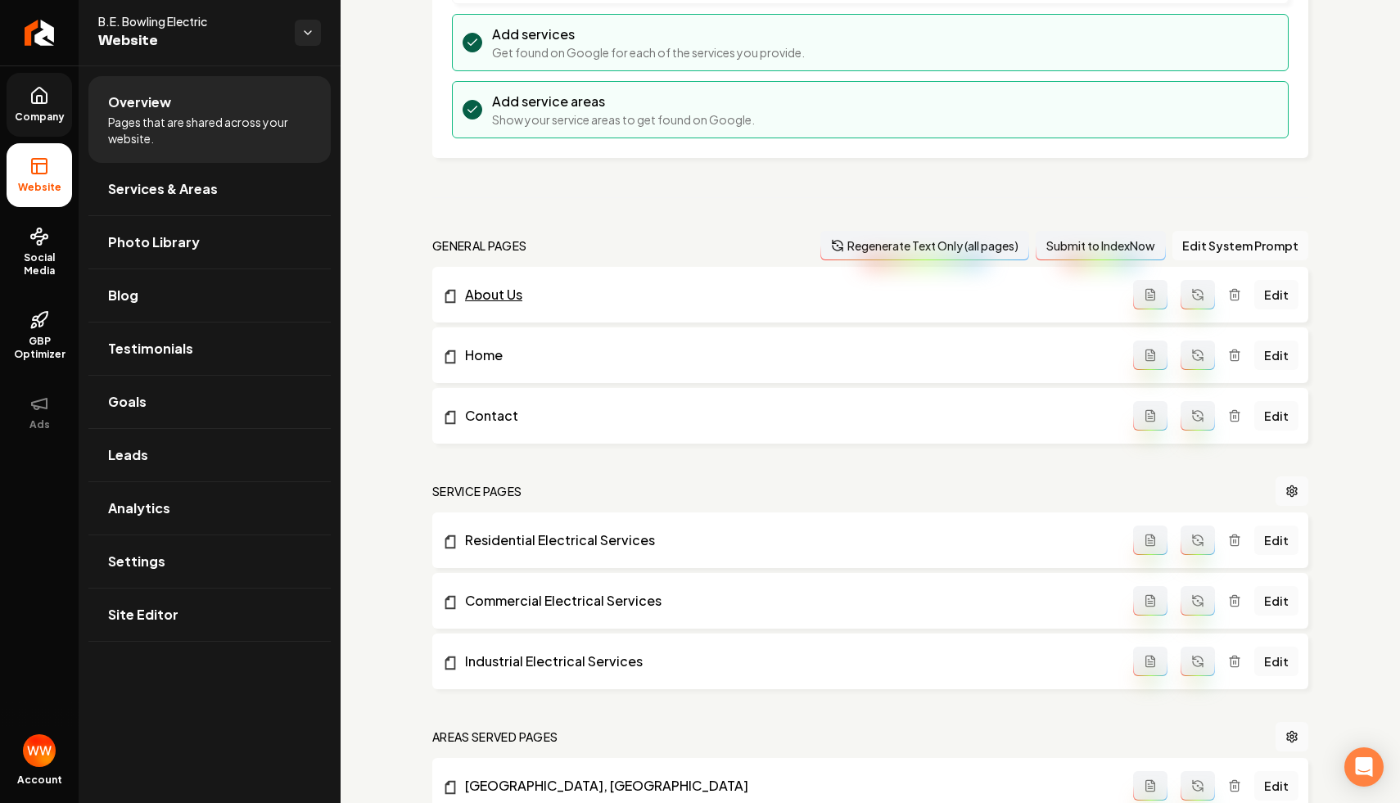
click at [503, 300] on link "About Us" at bounding box center [787, 295] width 691 height 20
click at [896, 251] on button "Regenerate Text Only (all pages)" at bounding box center [924, 245] width 209 height 29
click at [499, 422] on link "About Us" at bounding box center [787, 416] width 691 height 20
click at [1276, 418] on link "Edit" at bounding box center [1276, 415] width 44 height 29
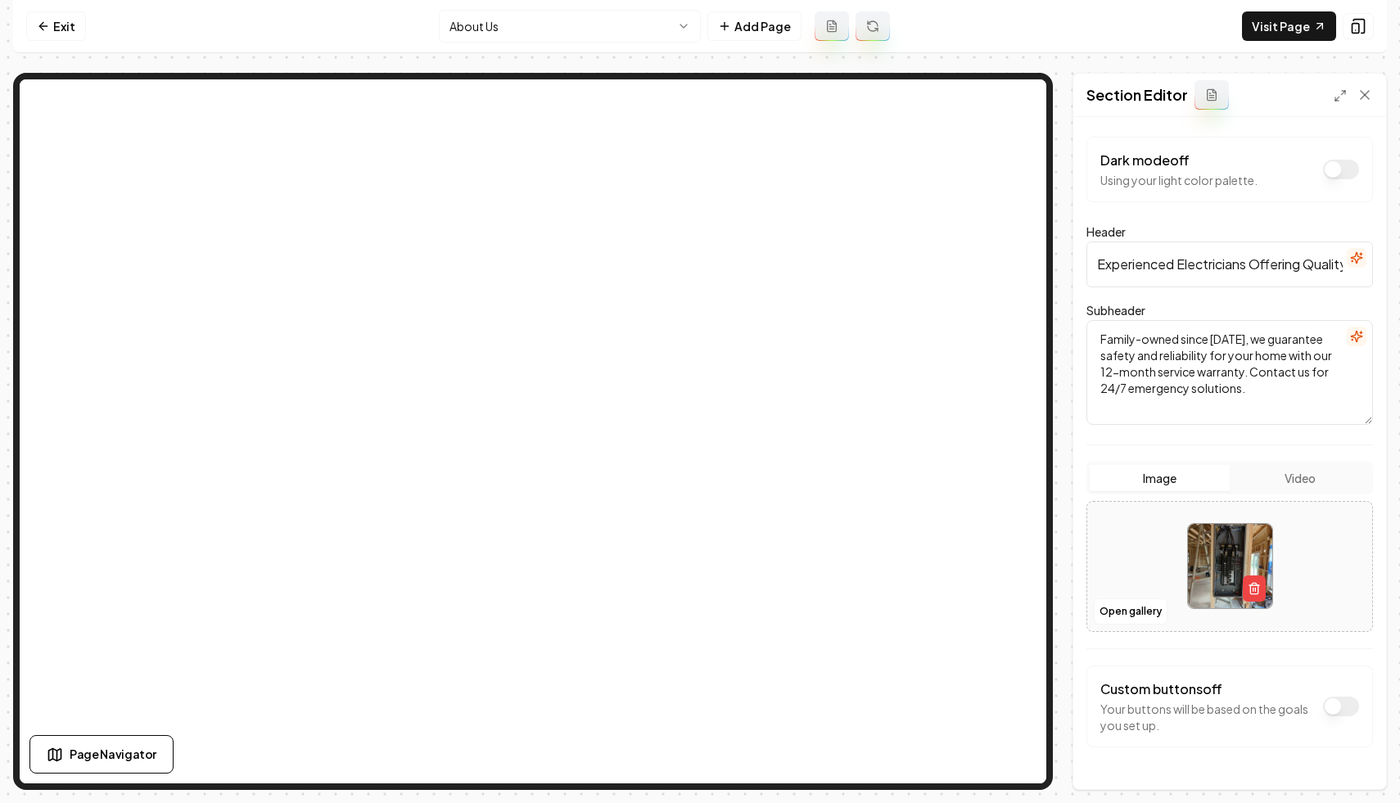
click at [1206, 280] on input "Experienced Electricians Offering Quality Services" at bounding box center [1229, 264] width 287 height 46
type input "About Us"
click at [1354, 759] on button "Save" at bounding box center [1349, 761] width 48 height 29
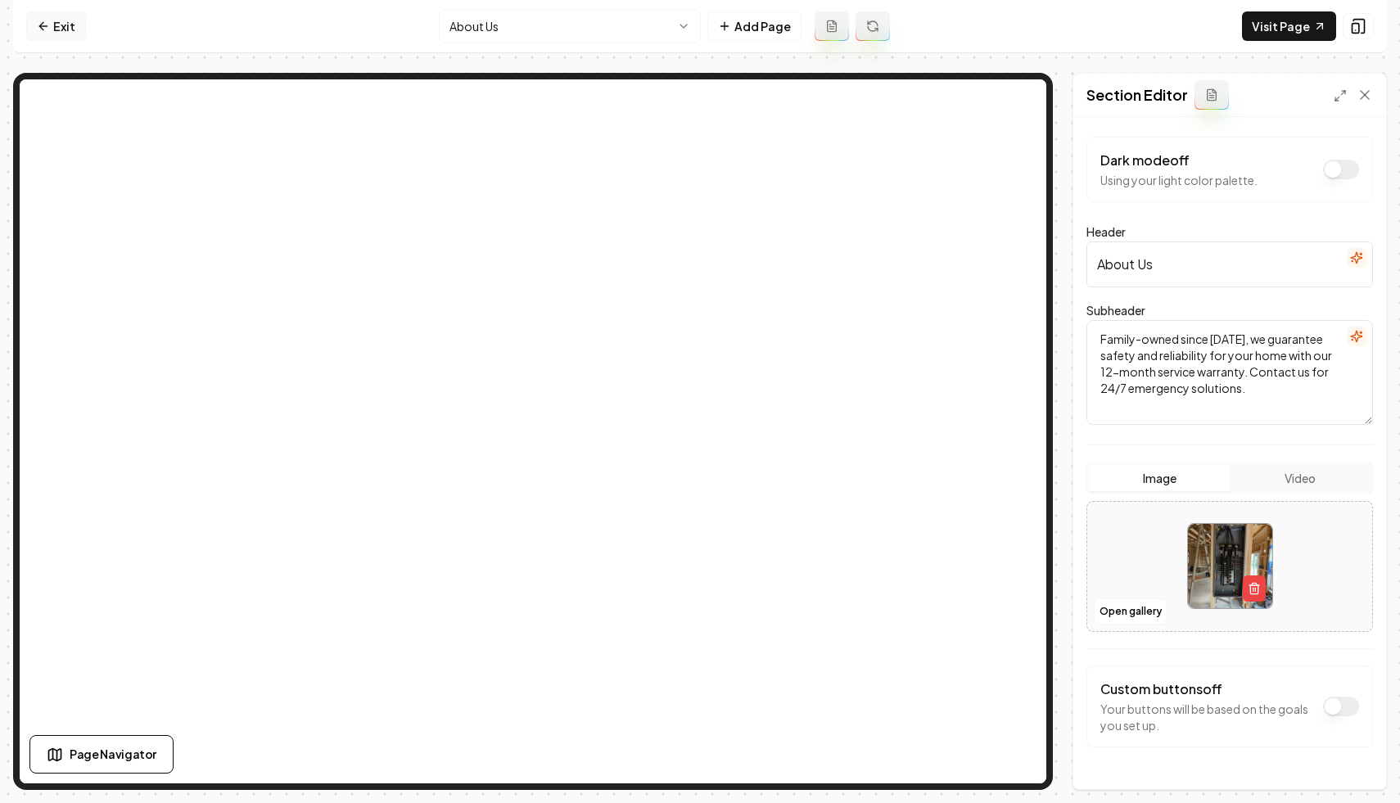
click at [54, 28] on link "Exit" at bounding box center [56, 25] width 60 height 29
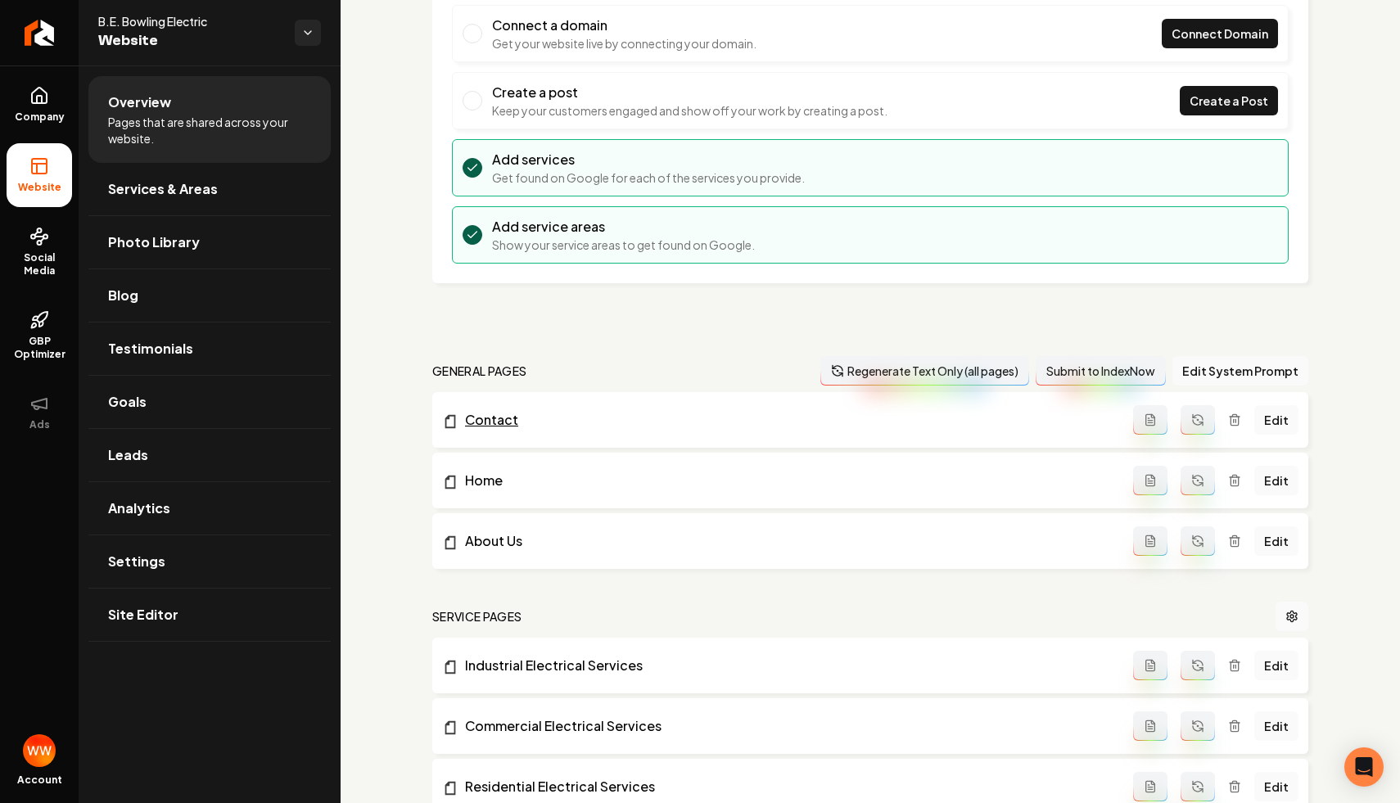
scroll to position [50, 0]
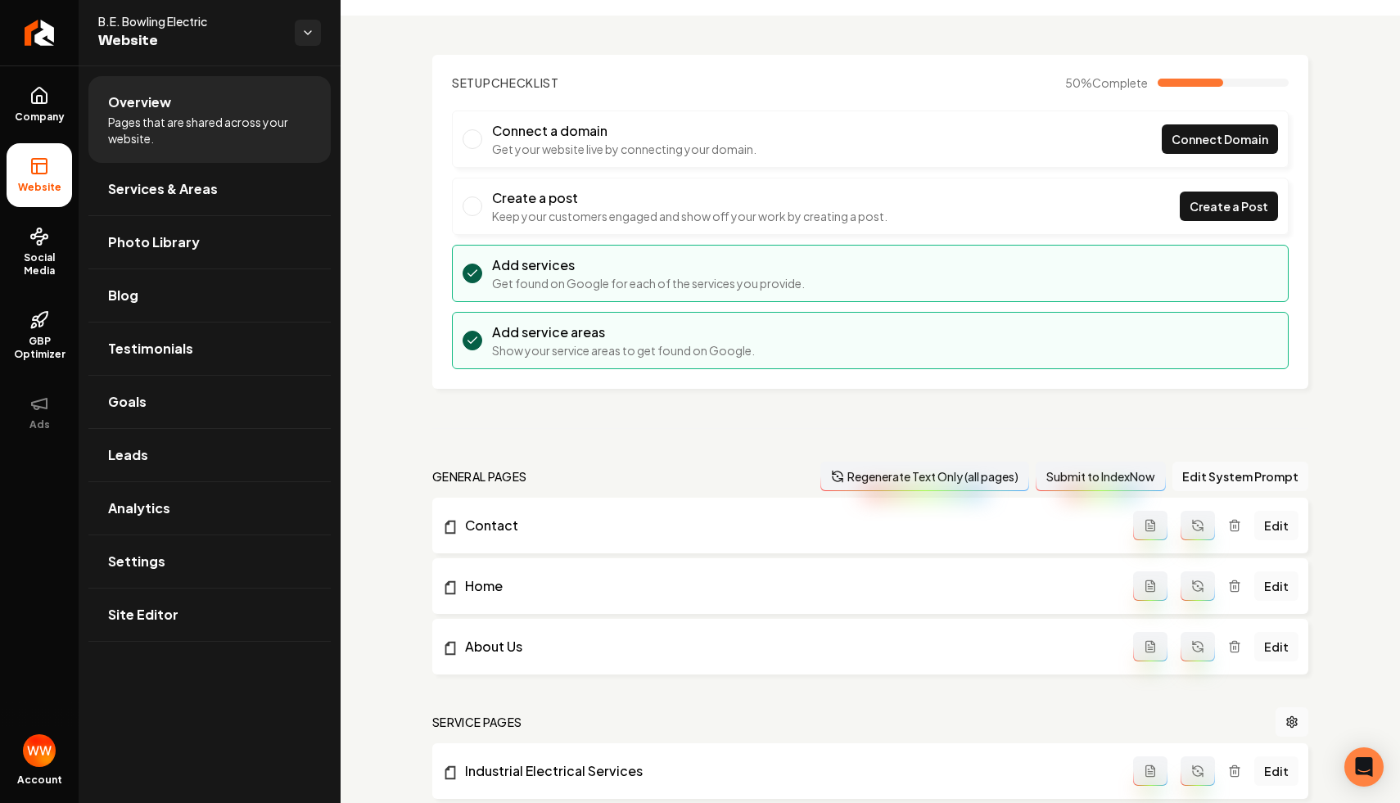
click at [632, 408] on div "Setup Checklist 50 % Complete Connect a domain Get your website live by connect…" at bounding box center [870, 699] width 1059 height 1366
click at [47, 119] on span "Company" at bounding box center [39, 117] width 63 height 13
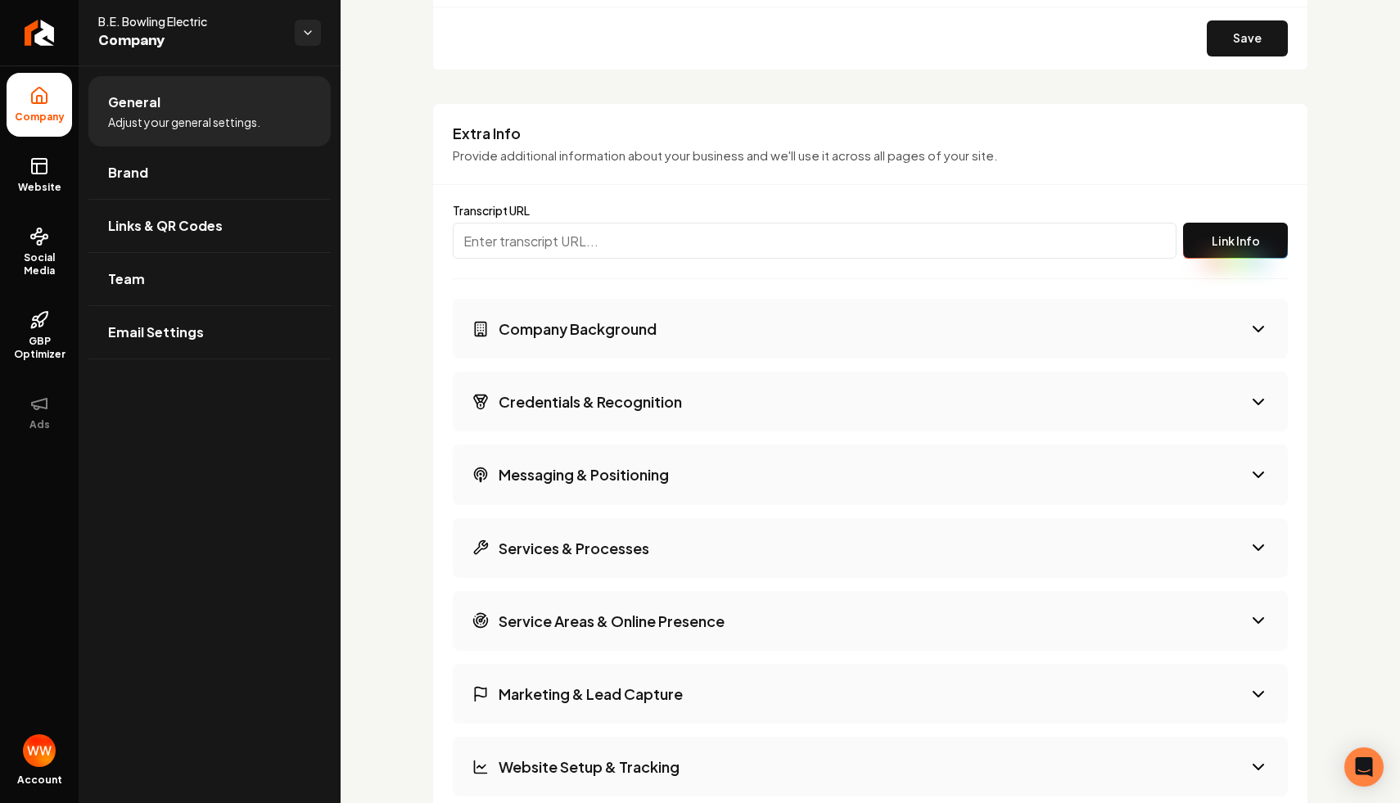
click at [696, 328] on button "Company Background" at bounding box center [870, 329] width 835 height 60
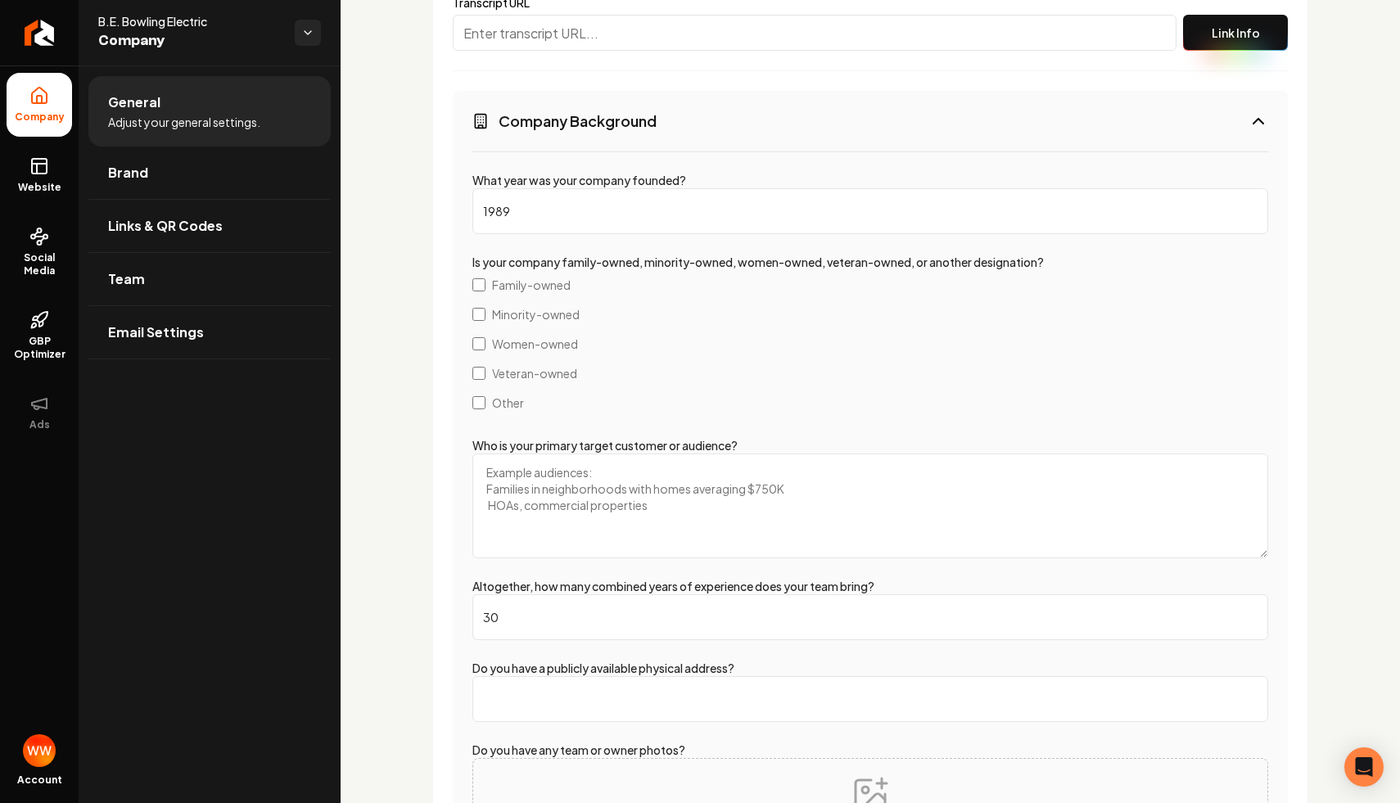
scroll to position [2763, 0]
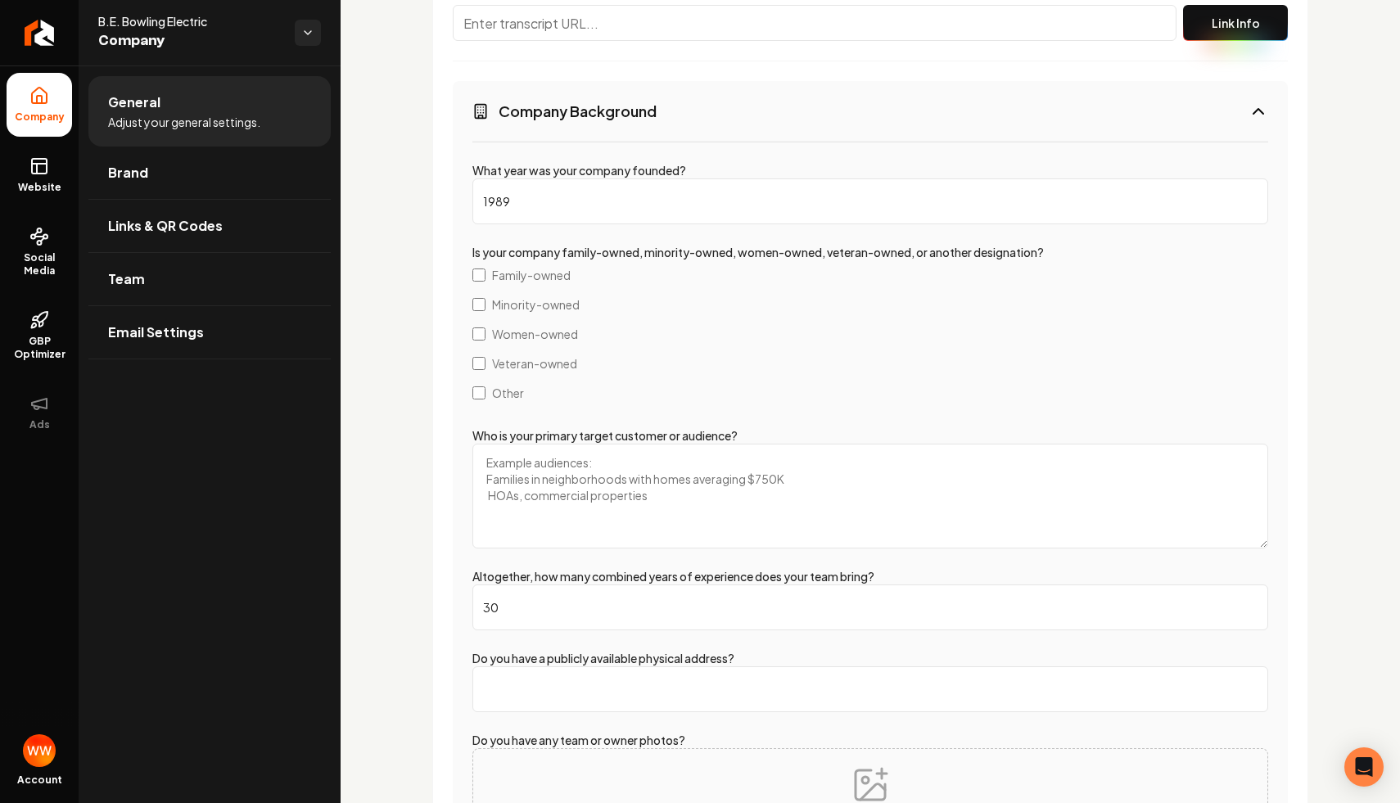
click at [526, 212] on input "1989" at bounding box center [870, 201] width 796 height 46
click at [576, 192] on input "1989" at bounding box center [870, 201] width 796 height 46
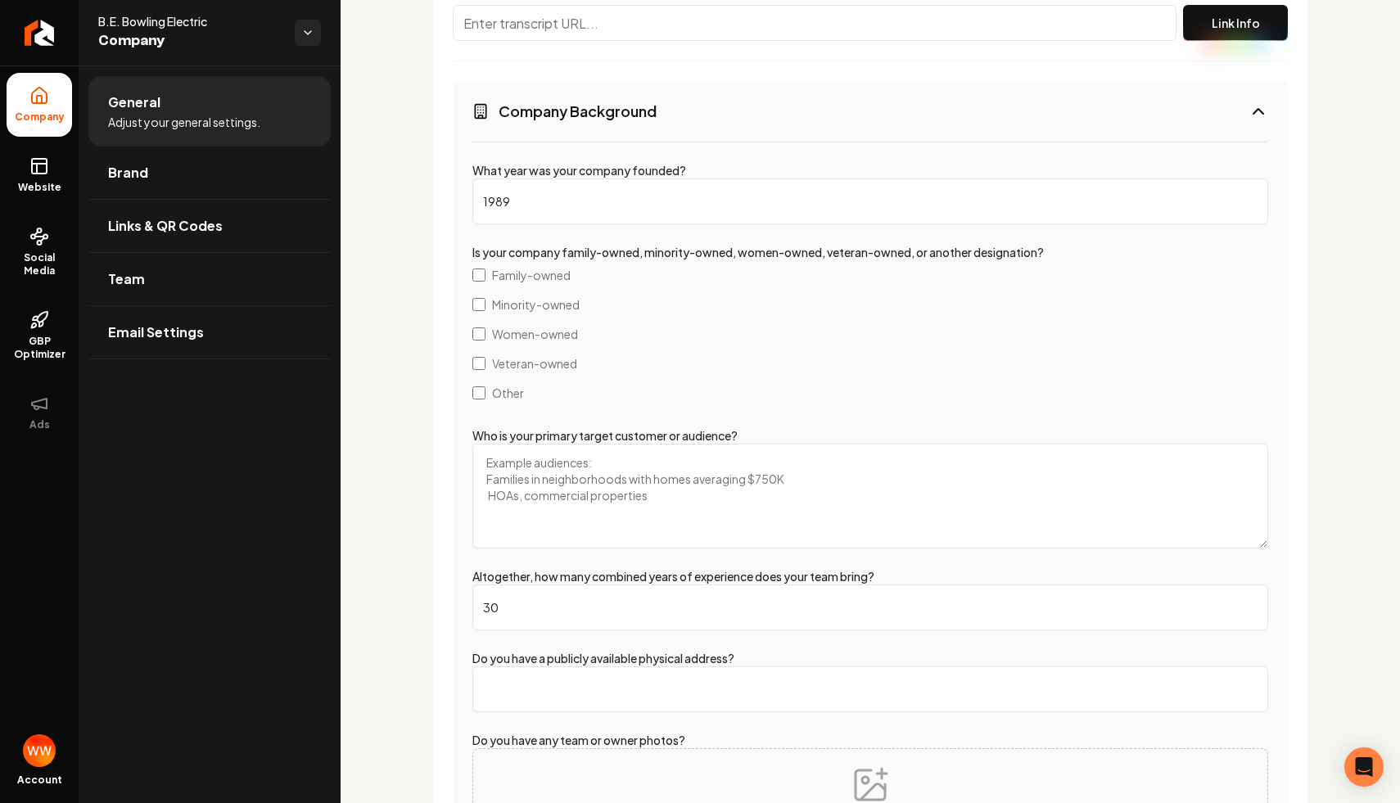
click at [576, 192] on input "1989" at bounding box center [870, 201] width 796 height 46
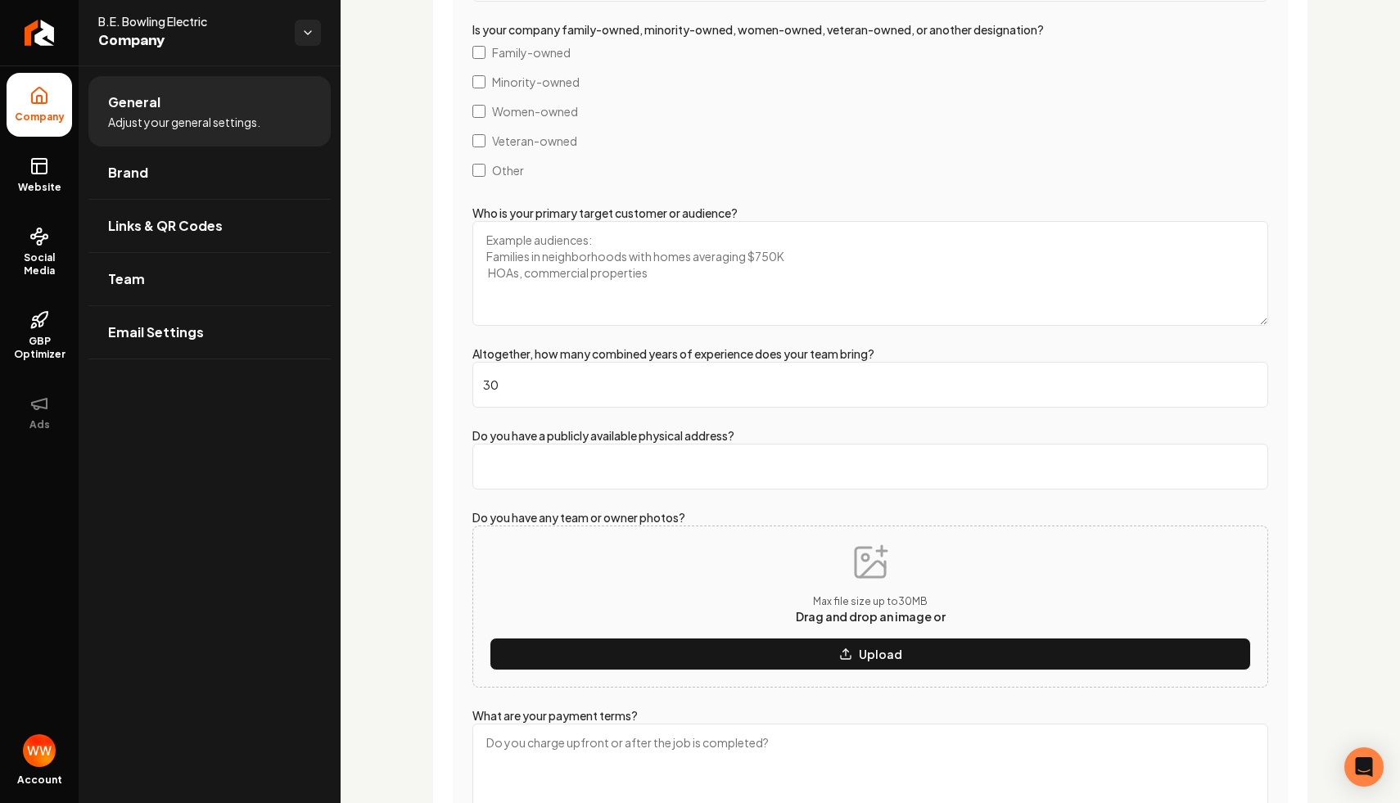
scroll to position [2999, 0]
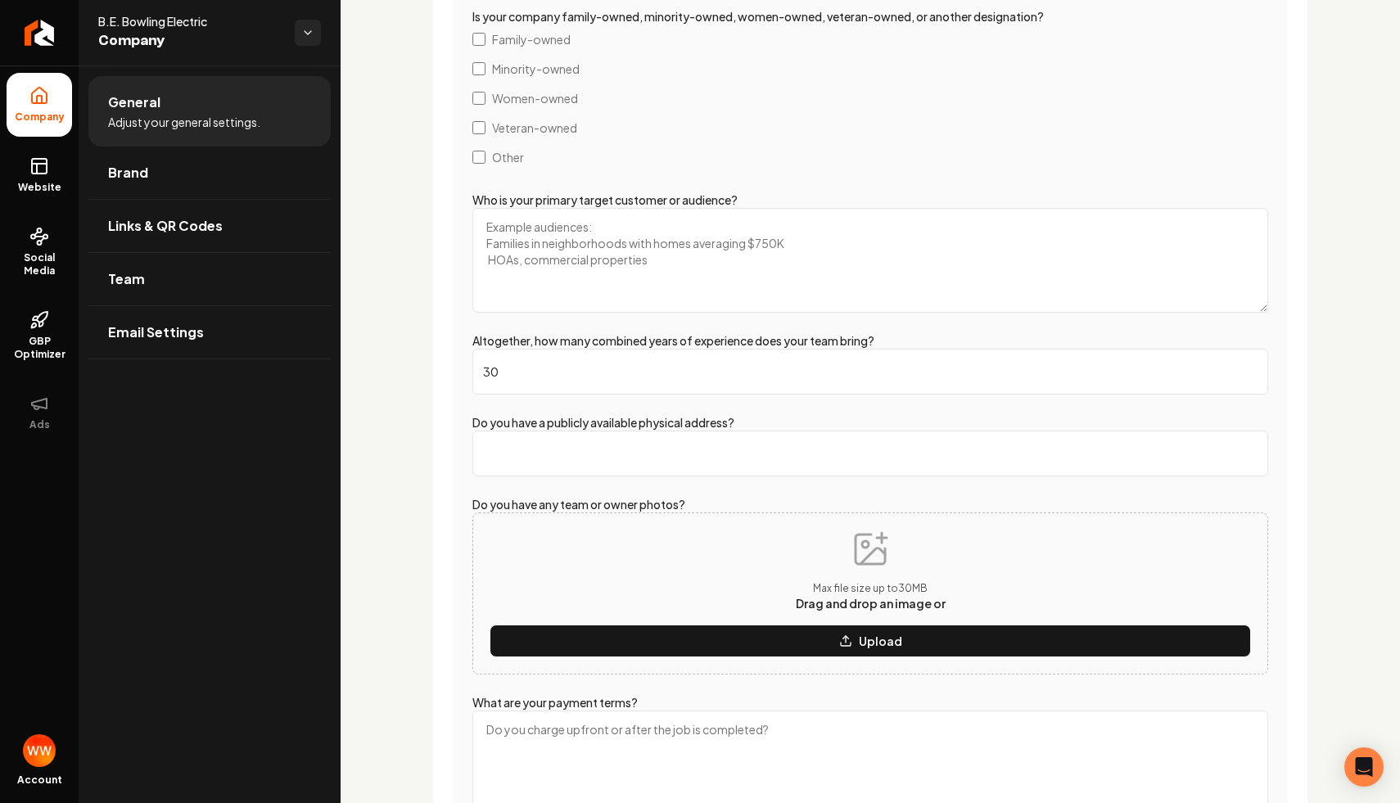
click at [566, 369] on input "30" at bounding box center [870, 372] width 796 height 46
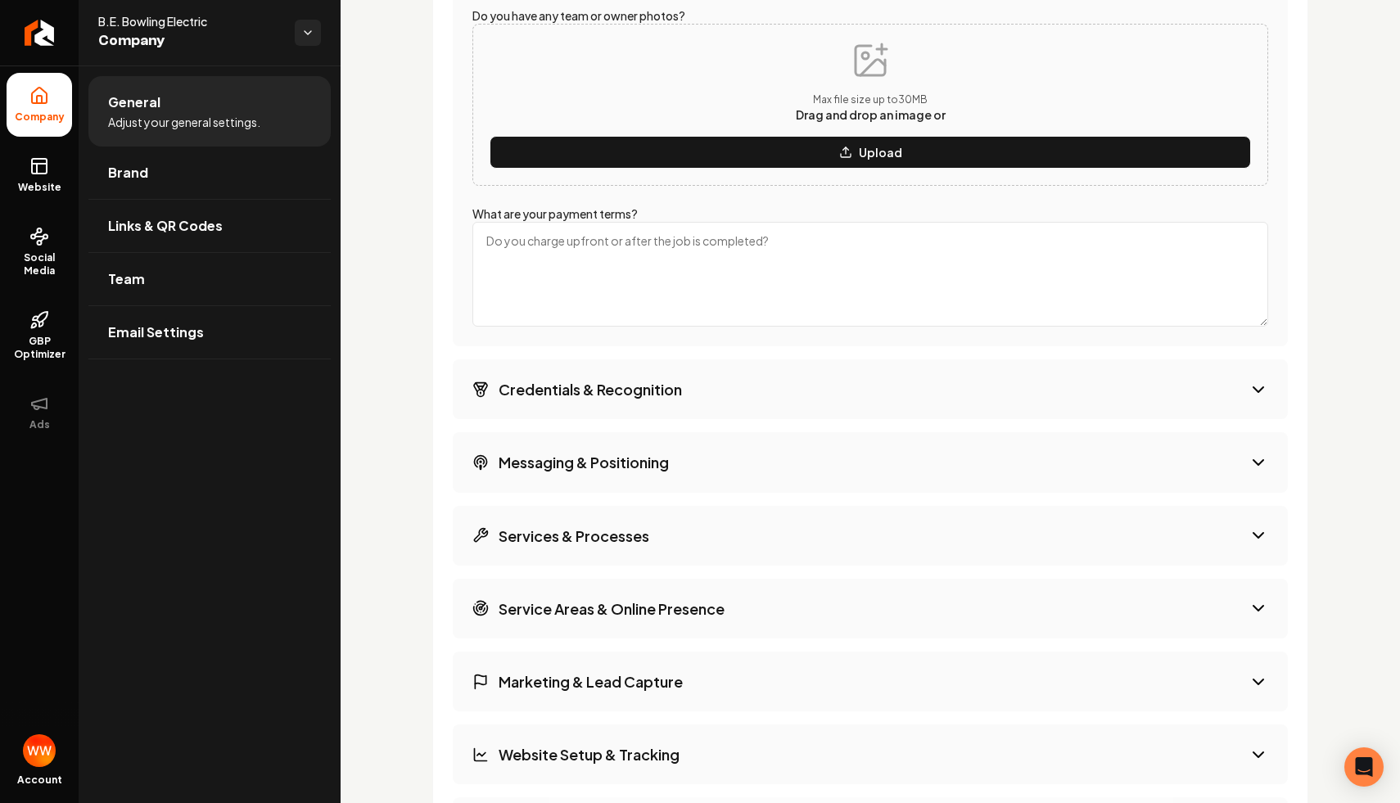
click at [642, 393] on h3 "Credentials & Recognition" at bounding box center [590, 389] width 183 height 20
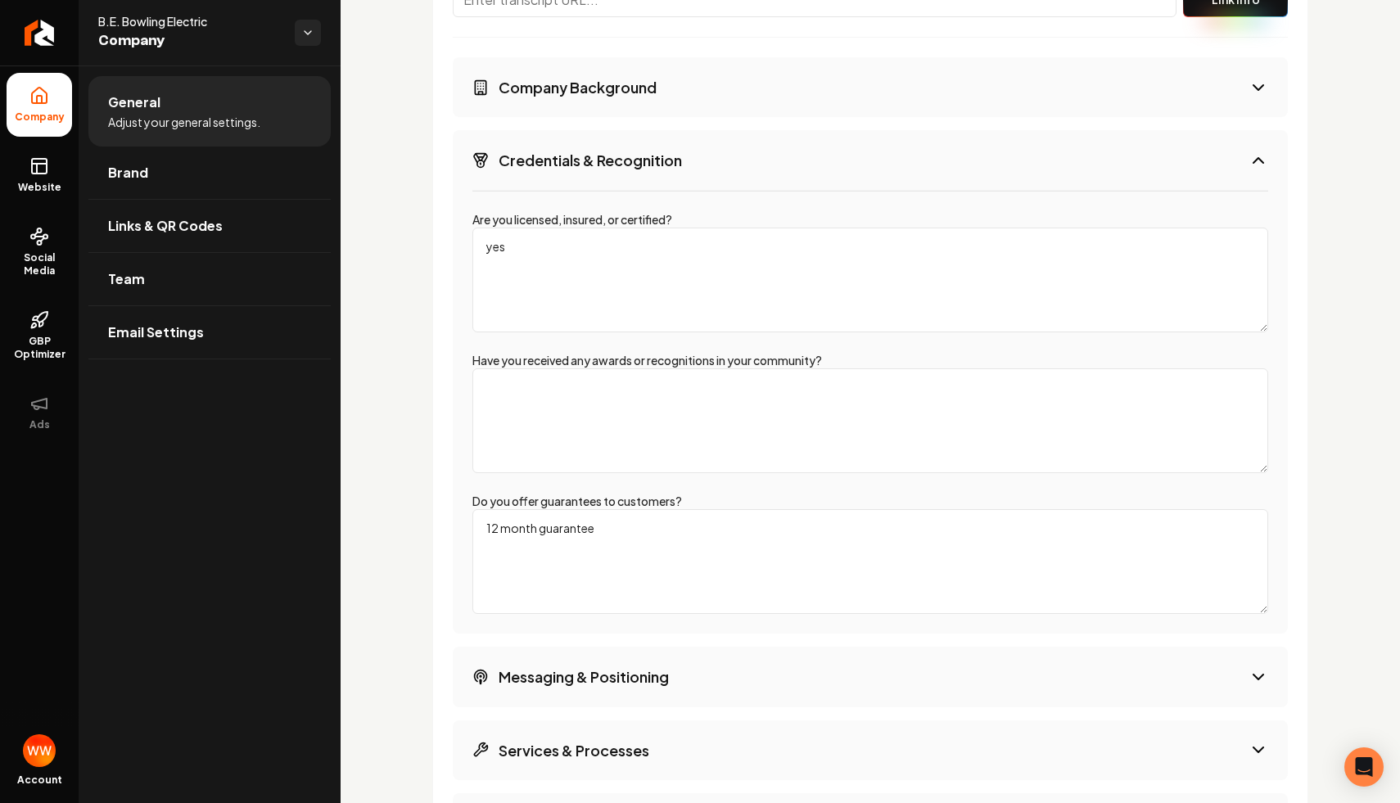
scroll to position [2810, 0]
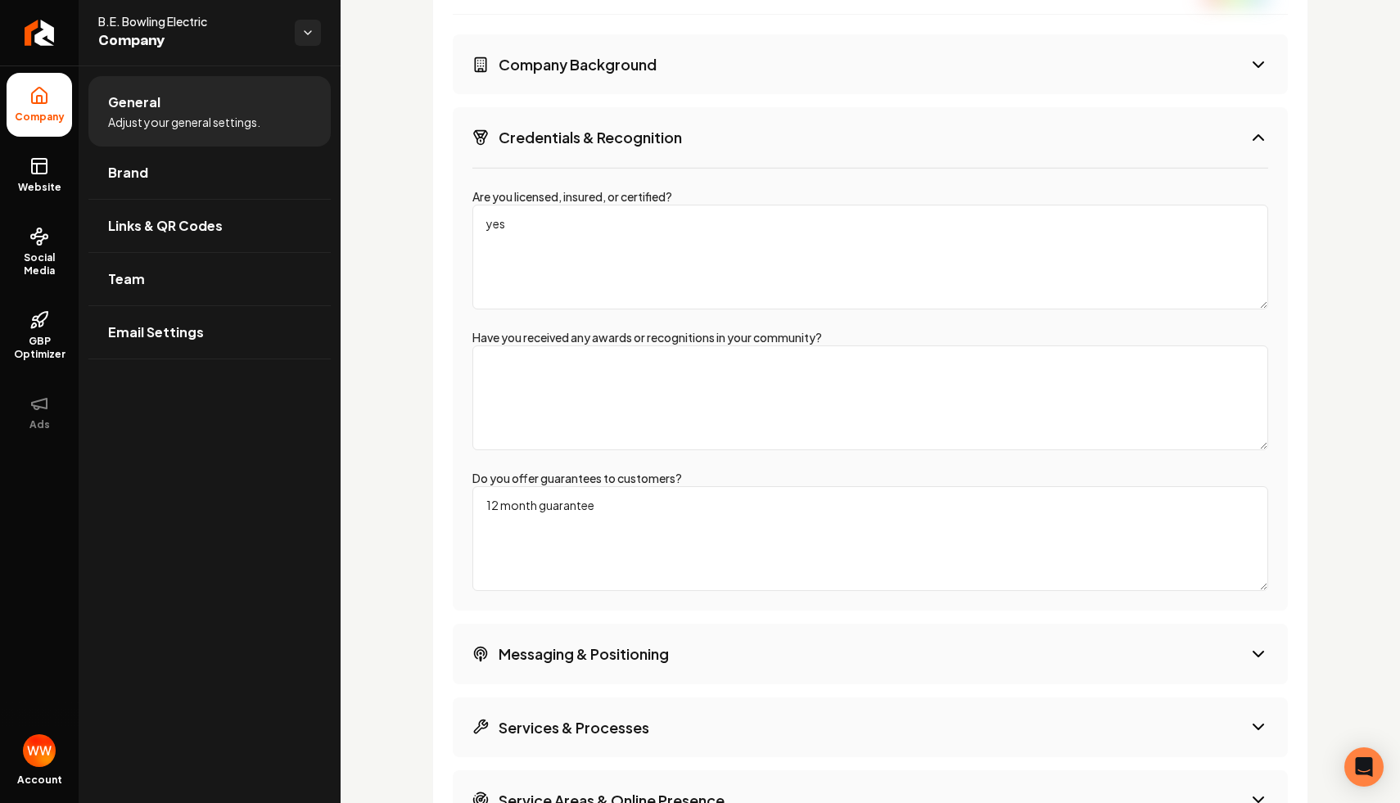
click at [562, 260] on textarea "yes" at bounding box center [870, 257] width 796 height 105
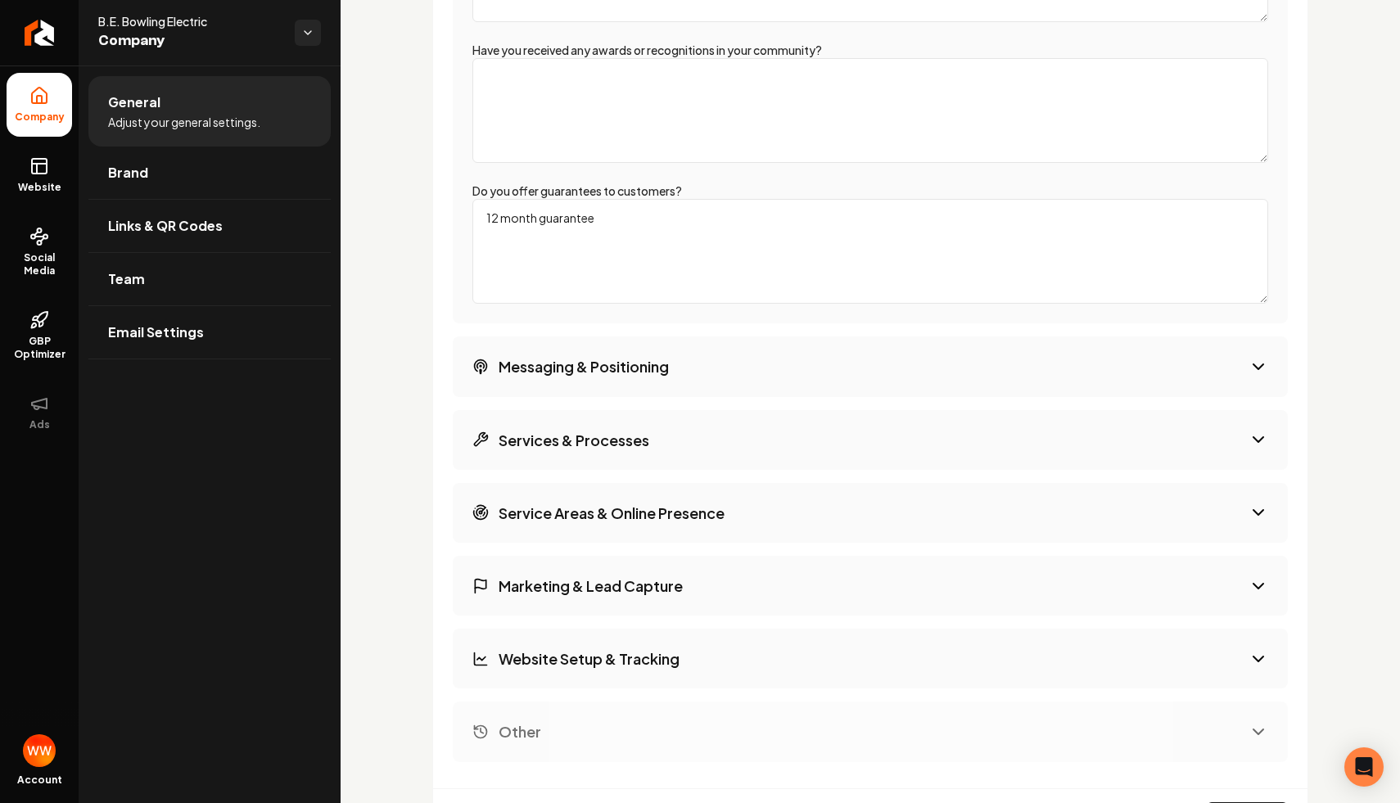
click at [647, 350] on button "Messaging & Positioning" at bounding box center [870, 366] width 835 height 60
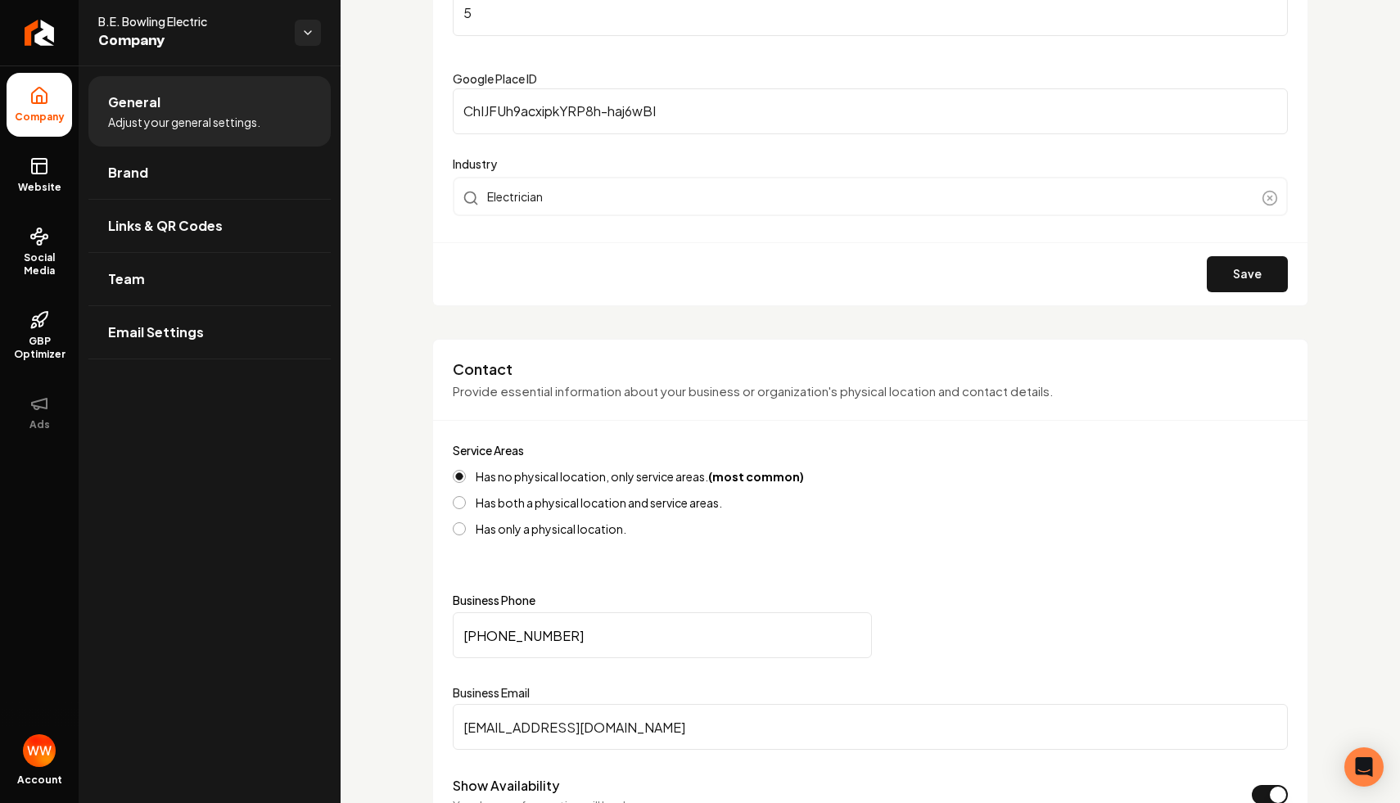
scroll to position [0, 0]
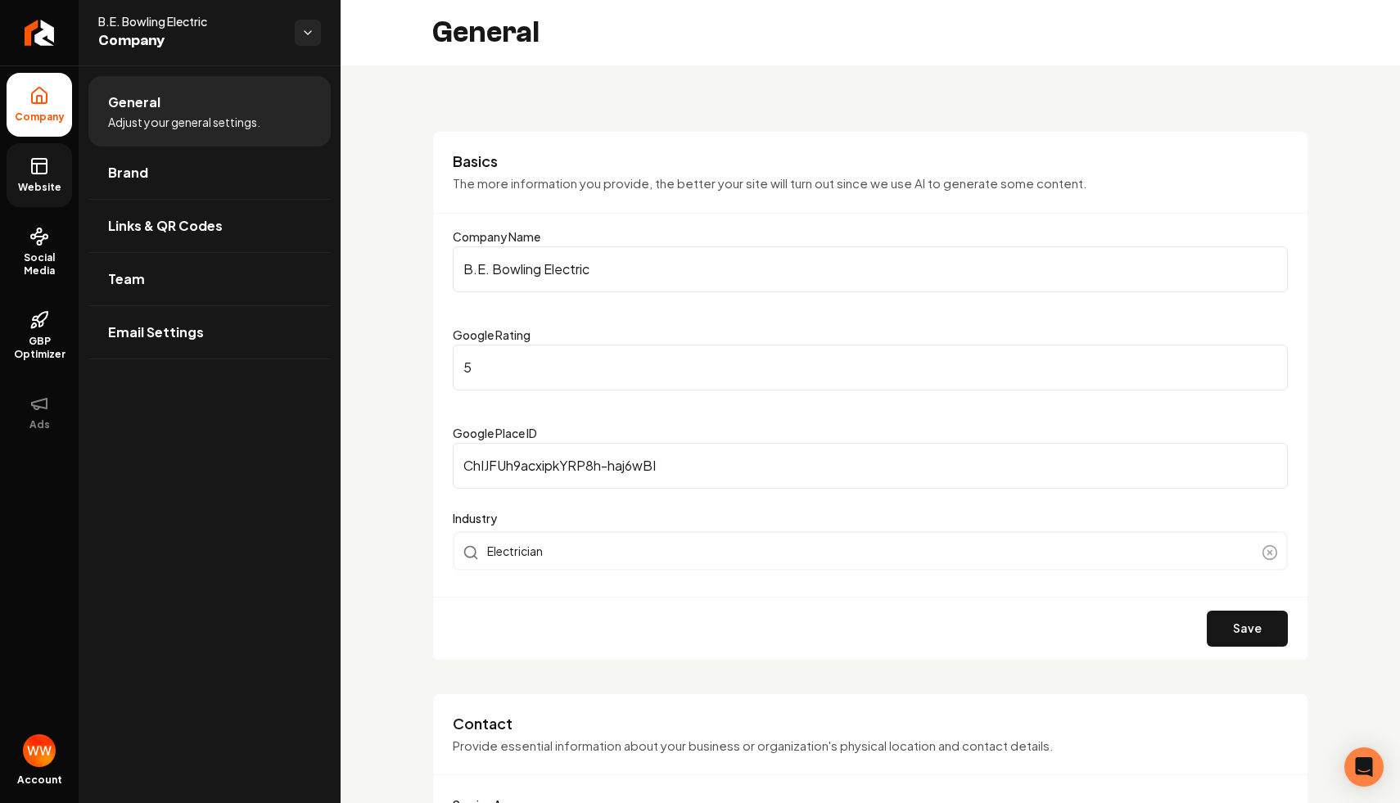
click at [47, 169] on icon at bounding box center [39, 166] width 20 height 20
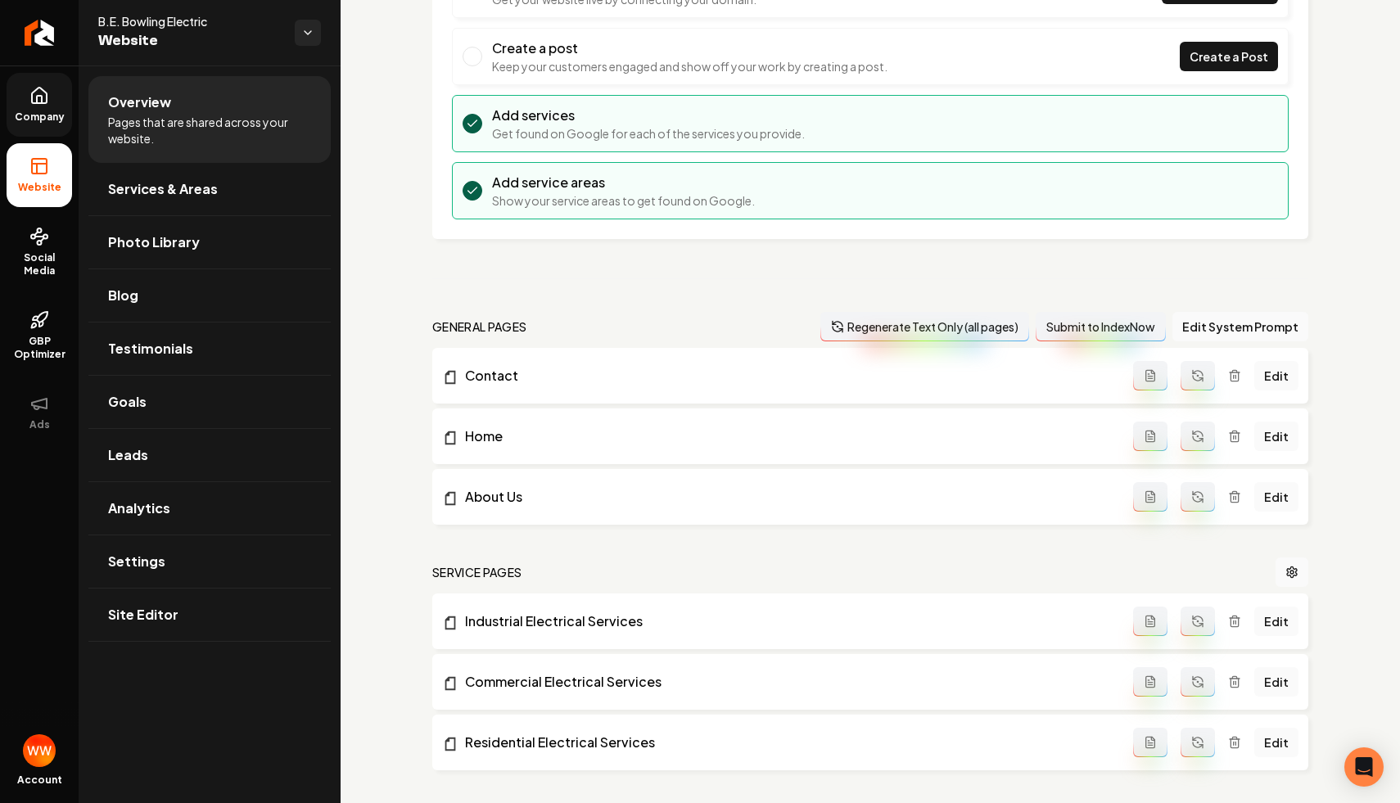
scroll to position [204, 0]
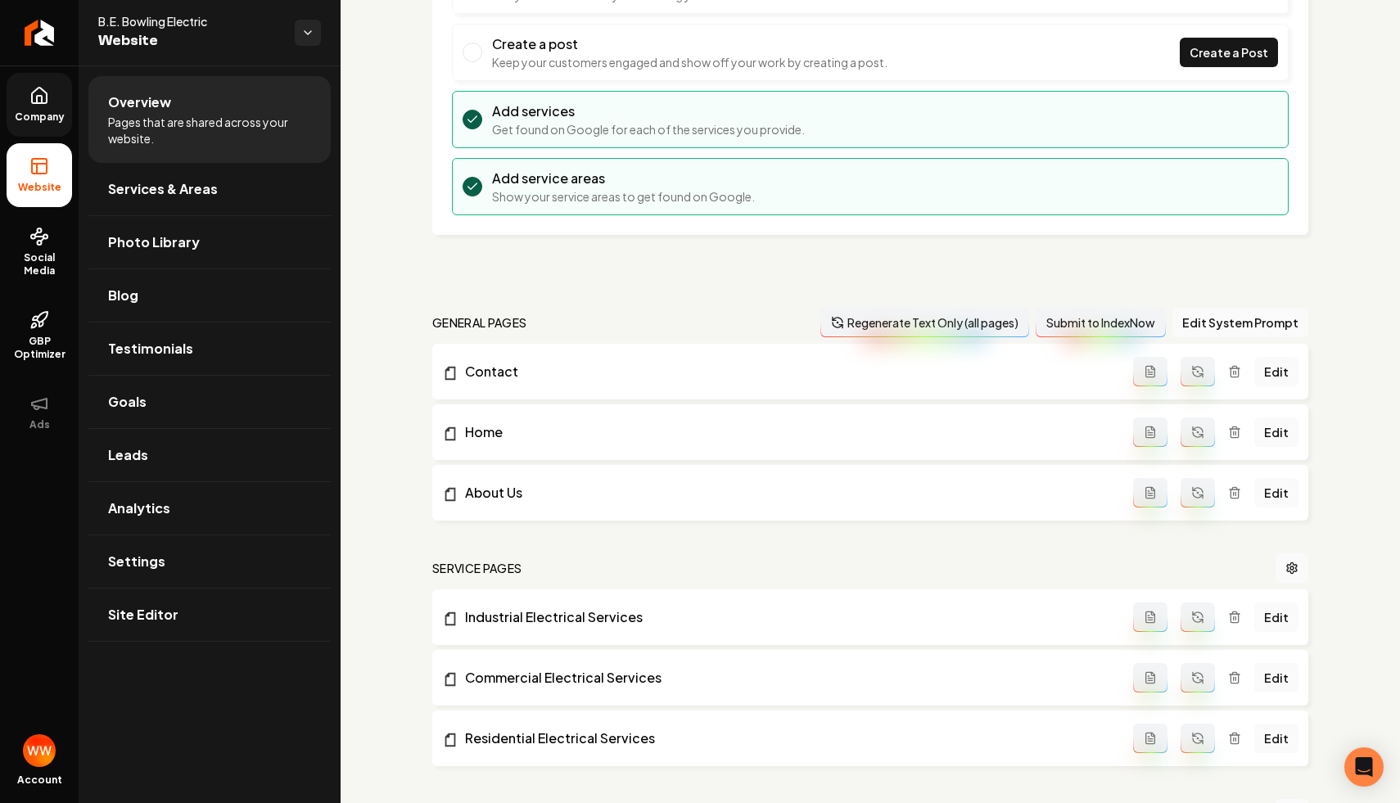
click at [632, 279] on div "Setup Checklist 50 % Complete Connect a domain Get your website live by connect…" at bounding box center [870, 545] width 1059 height 1366
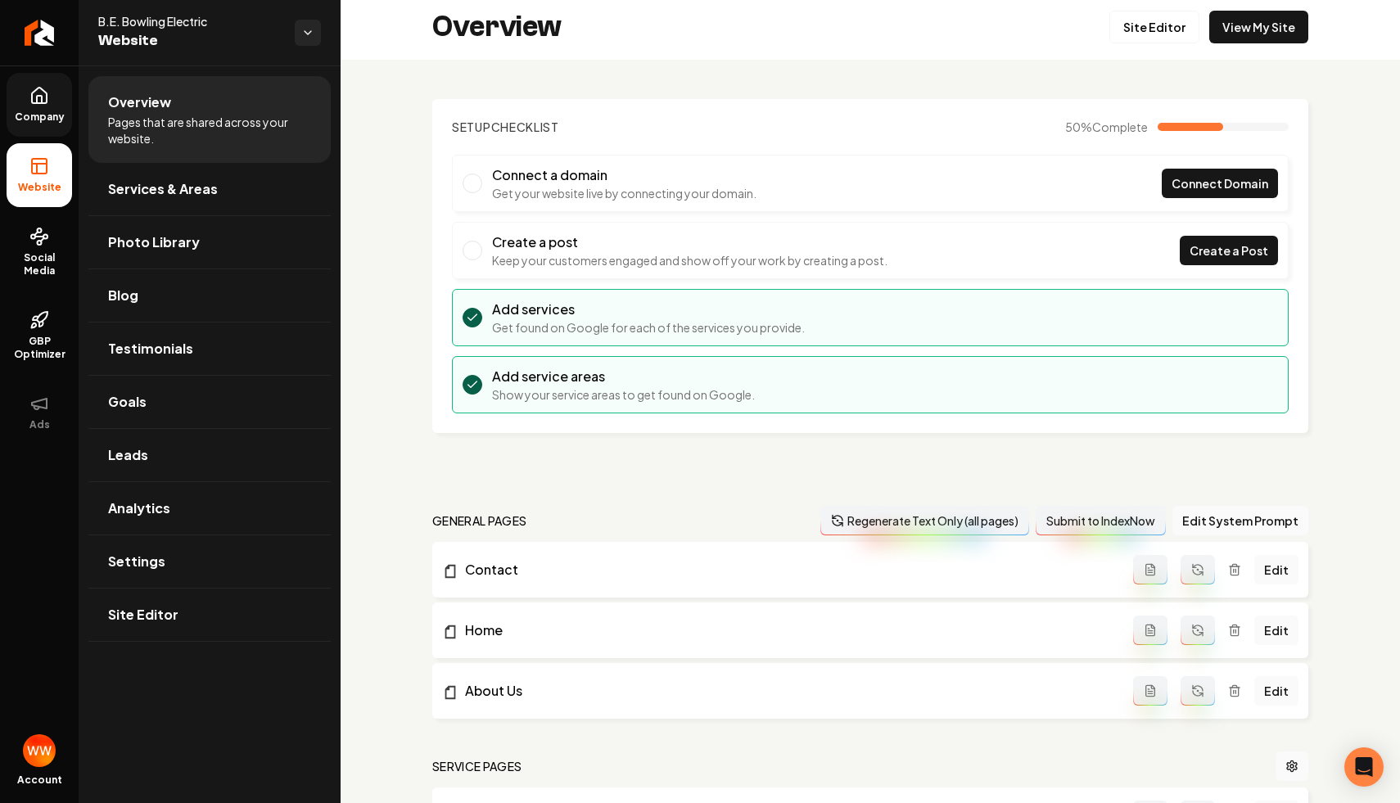
scroll to position [0, 0]
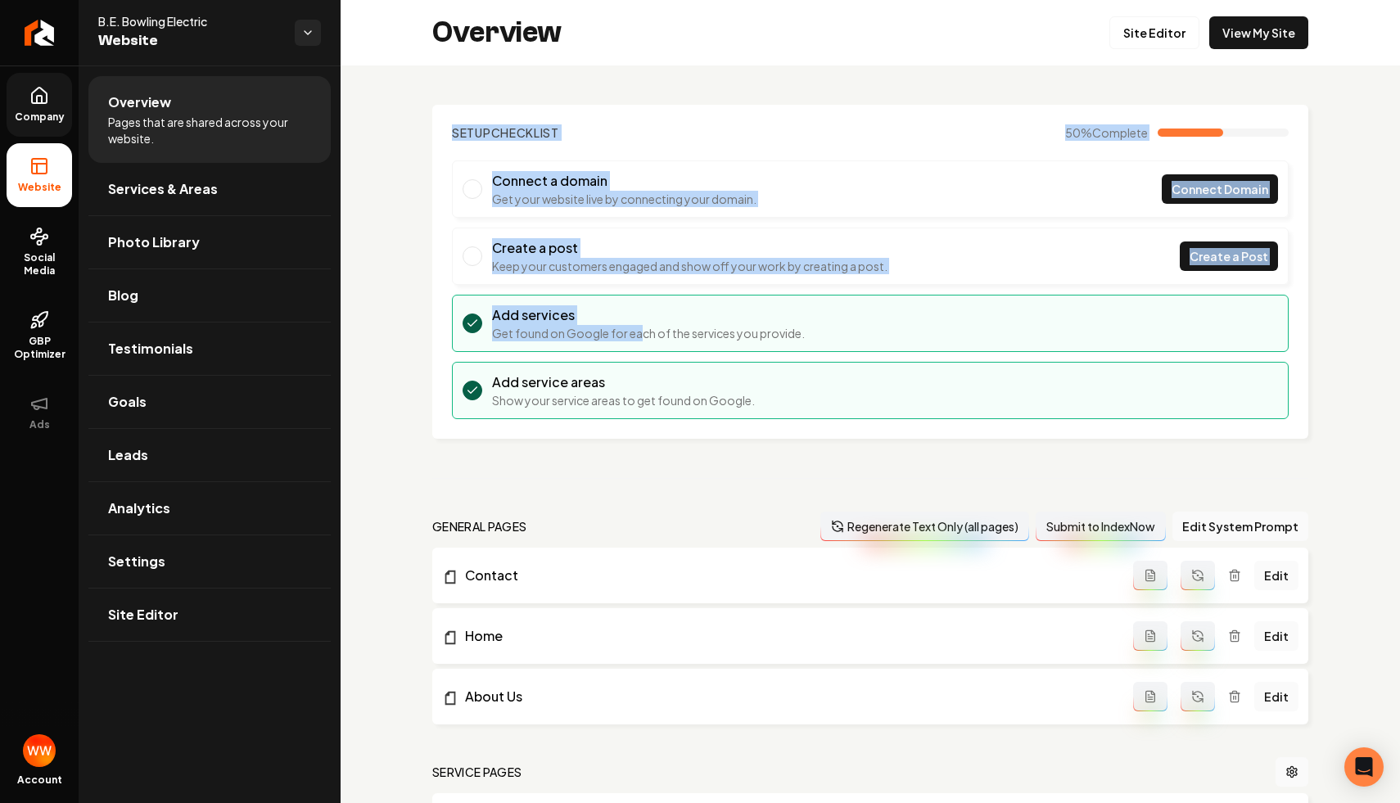
drag, startPoint x: 458, startPoint y: 102, endPoint x: 643, endPoint y: 326, distance: 289.6
click at [643, 326] on div "Setup Checklist 50 % Complete Connect a domain Get your website live by connect…" at bounding box center [870, 748] width 1059 height 1366
click at [628, 163] on li "Connect a domain Get your website live by connecting your domain. Connect Domain" at bounding box center [870, 188] width 837 height 57
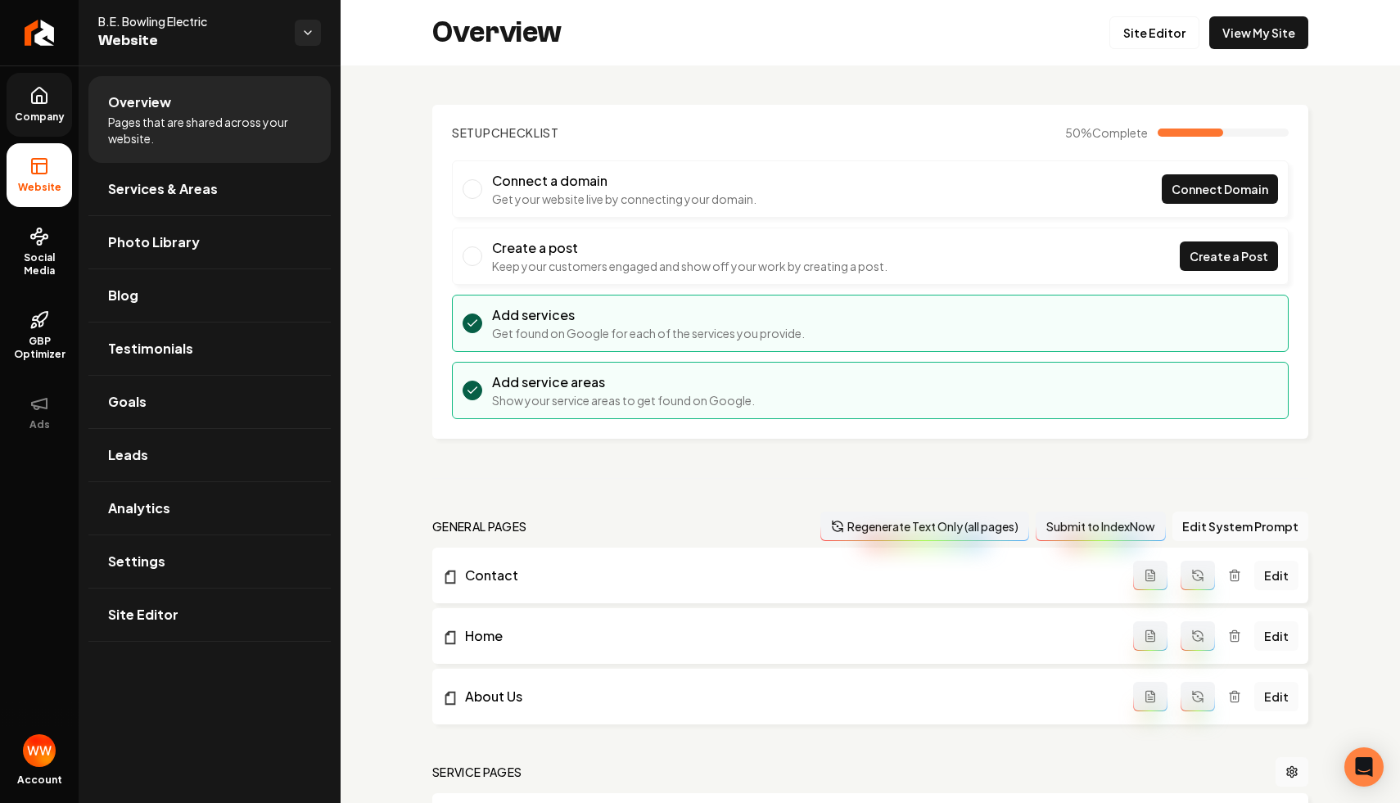
click at [628, 153] on section "Setup Checklist 50 % Complete Connect a domain Get your website live by connect…" at bounding box center [870, 272] width 876 height 334
